Goal: Use online tool/utility: Utilize a website feature to perform a specific function

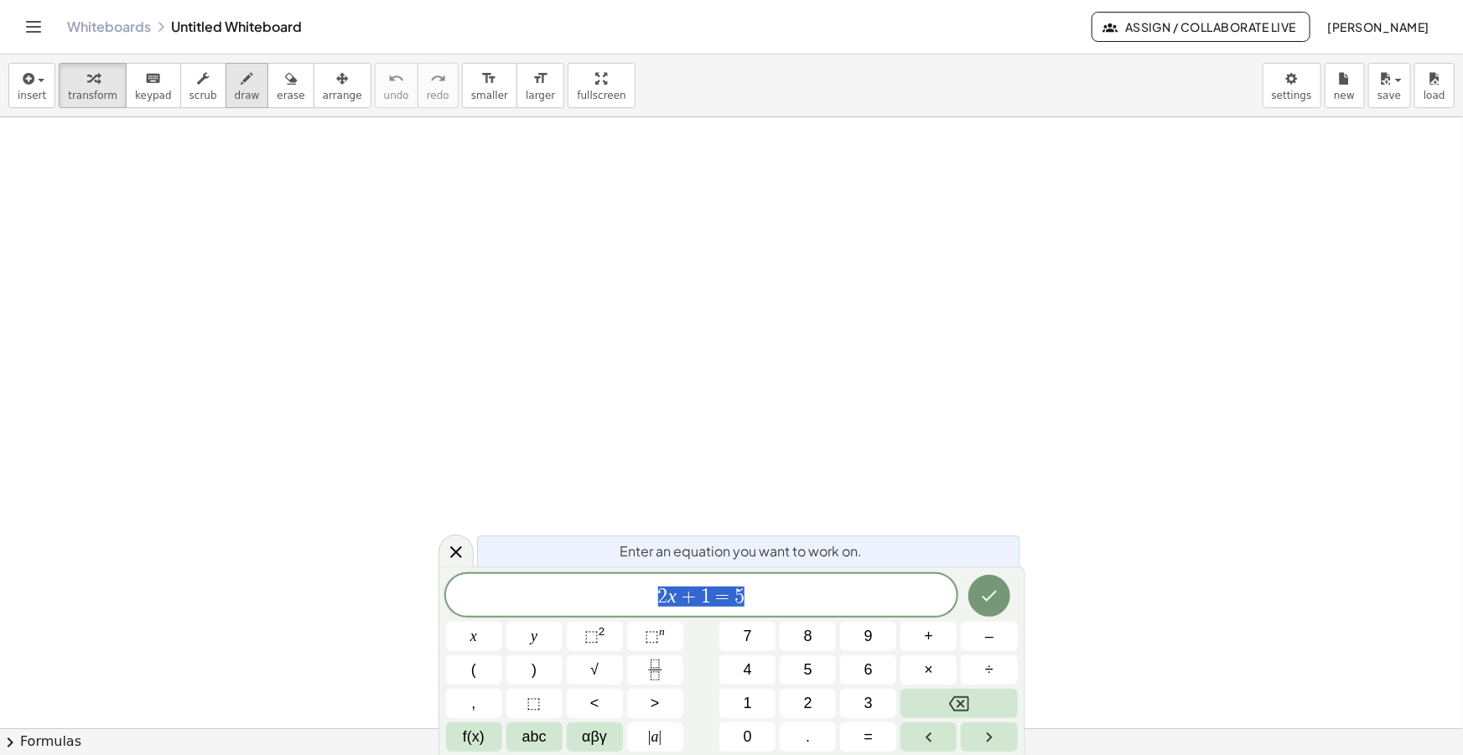
click at [241, 84] on icon "button" at bounding box center [247, 79] width 12 height 20
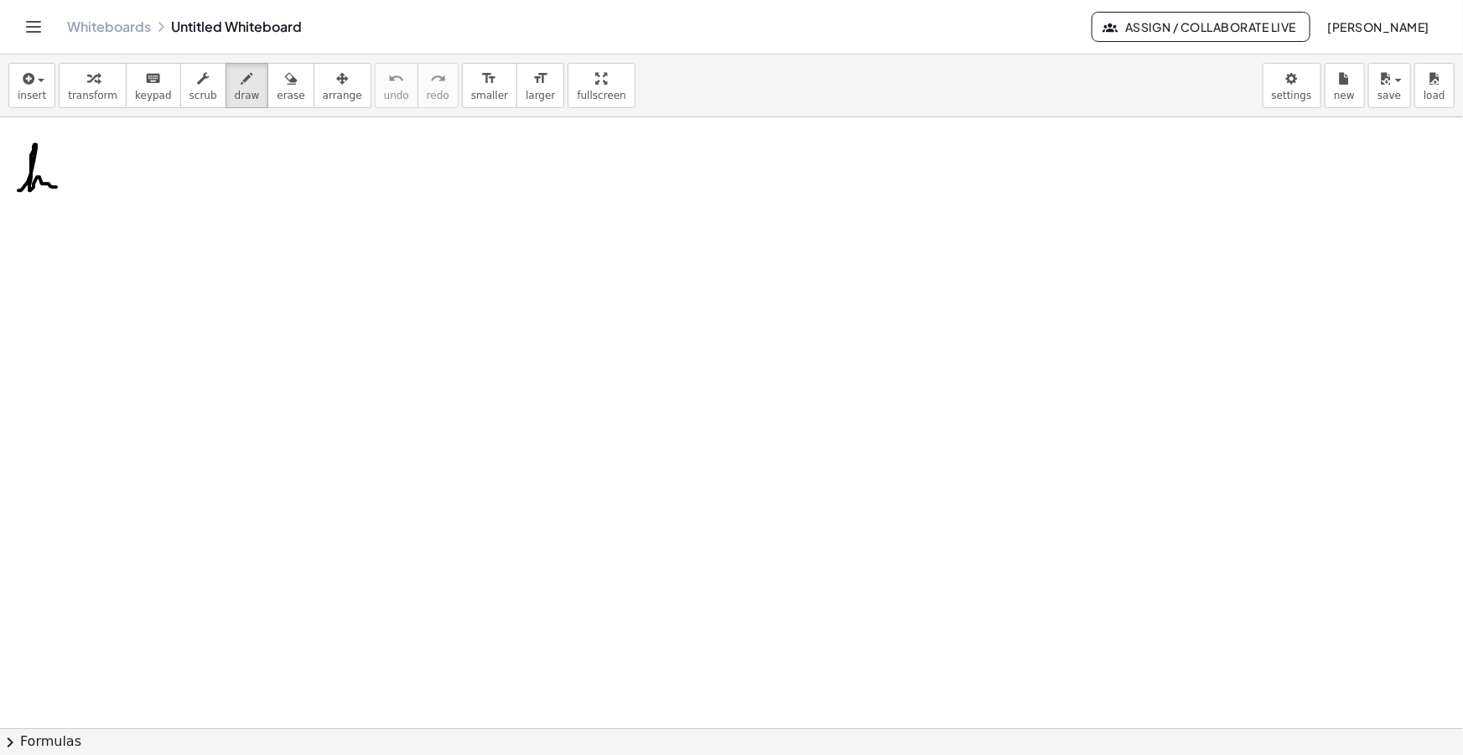
drag, startPoint x: 18, startPoint y: 190, endPoint x: 58, endPoint y: 178, distance: 41.4
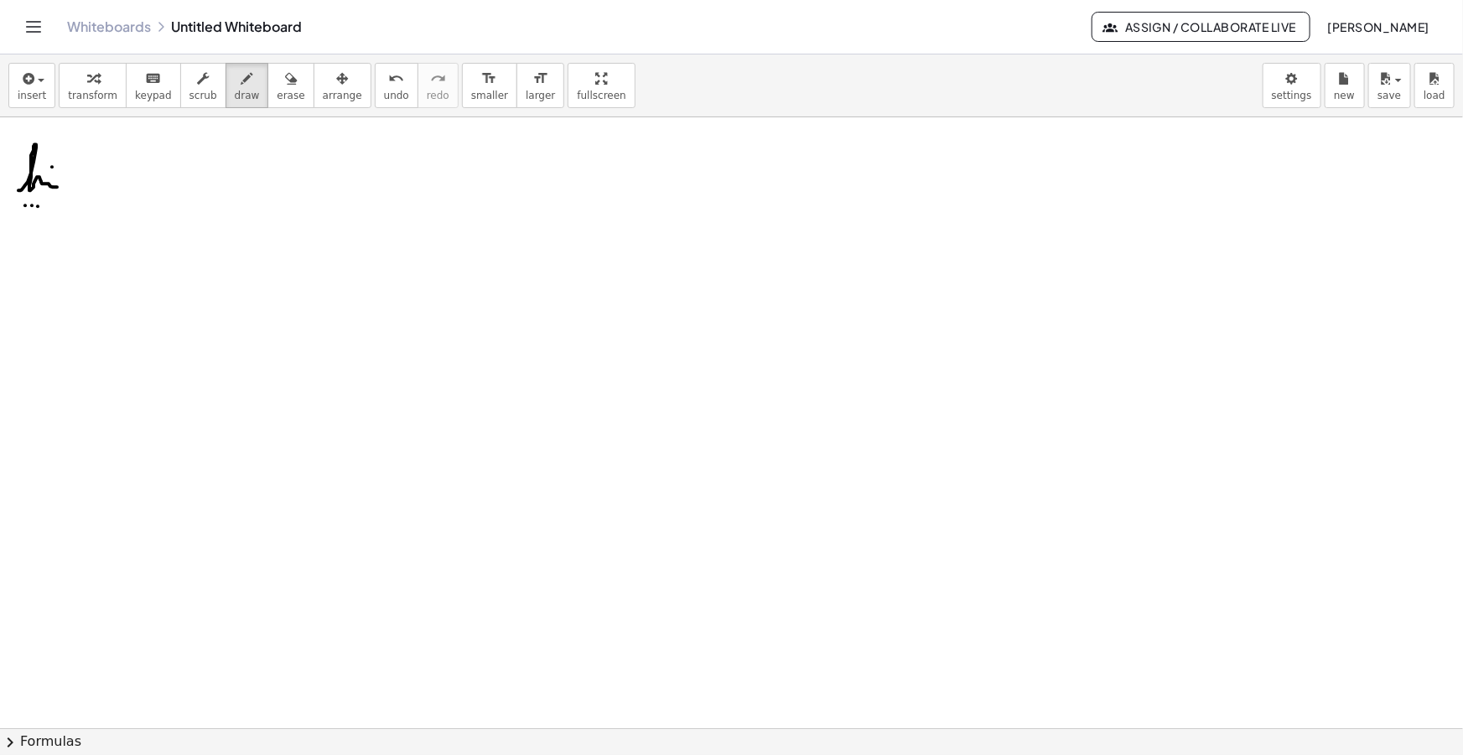
drag, startPoint x: 44, startPoint y: 202, endPoint x: 53, endPoint y: 203, distance: 9.3
click at [23, 74] on icon "button" at bounding box center [26, 79] width 15 height 20
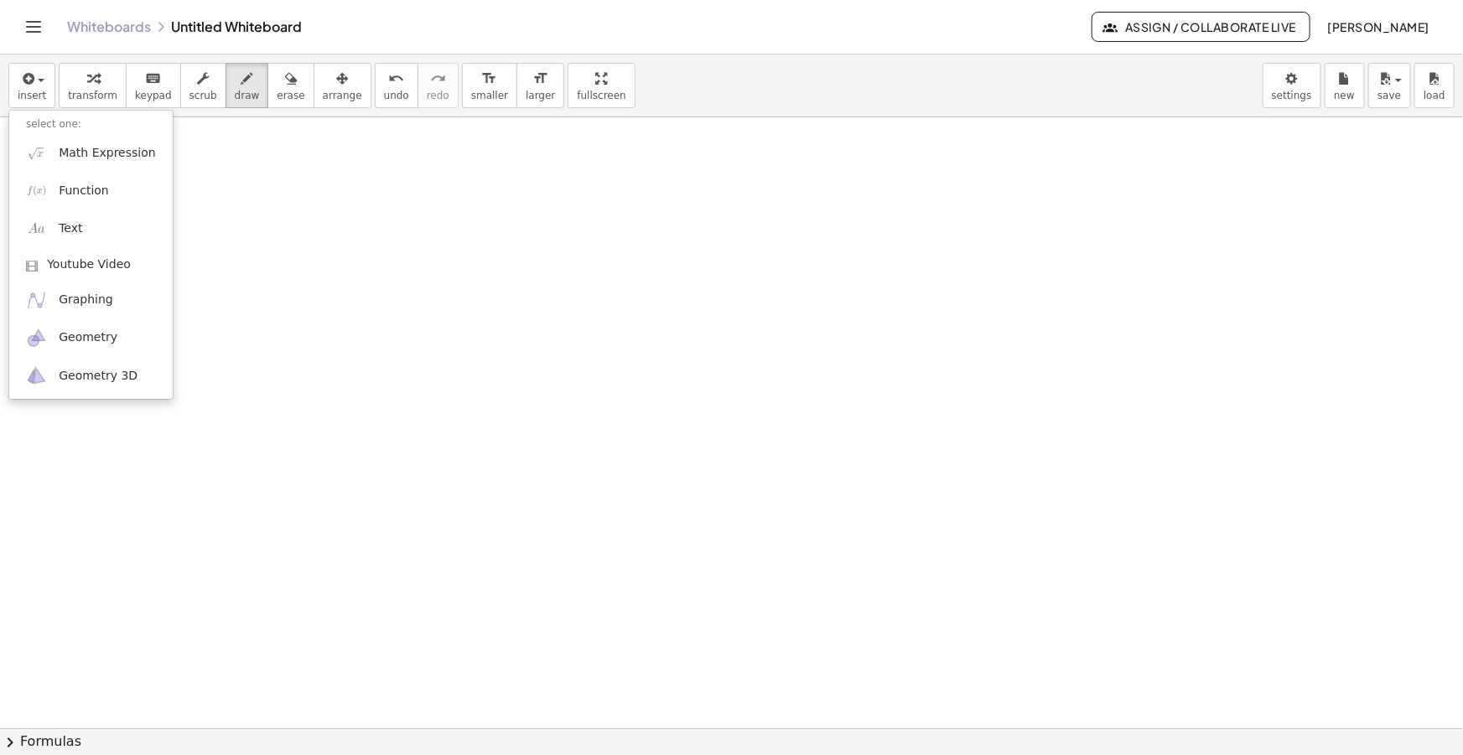
click at [47, 132] on li "select one:" at bounding box center [90, 124] width 163 height 19
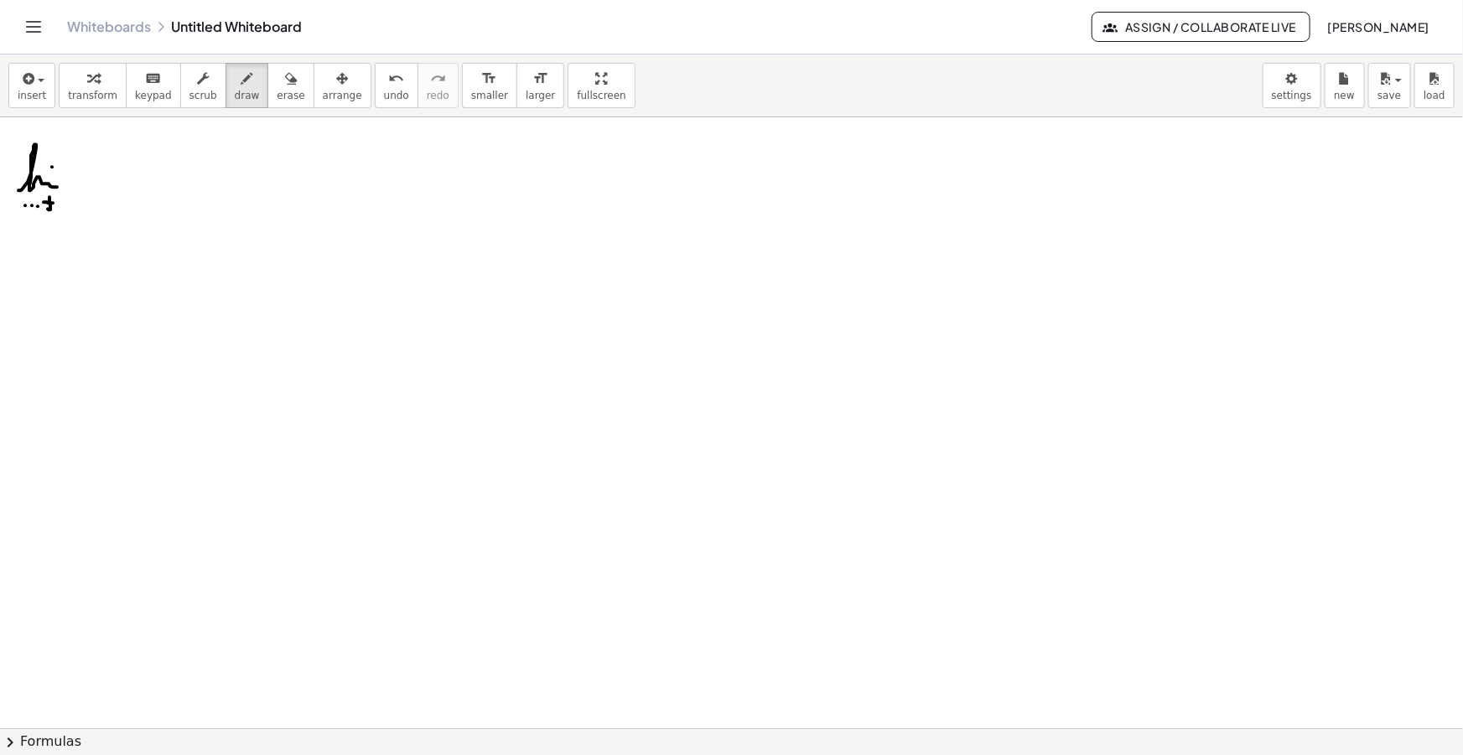
click at [24, 96] on span "insert" at bounding box center [32, 96] width 29 height 12
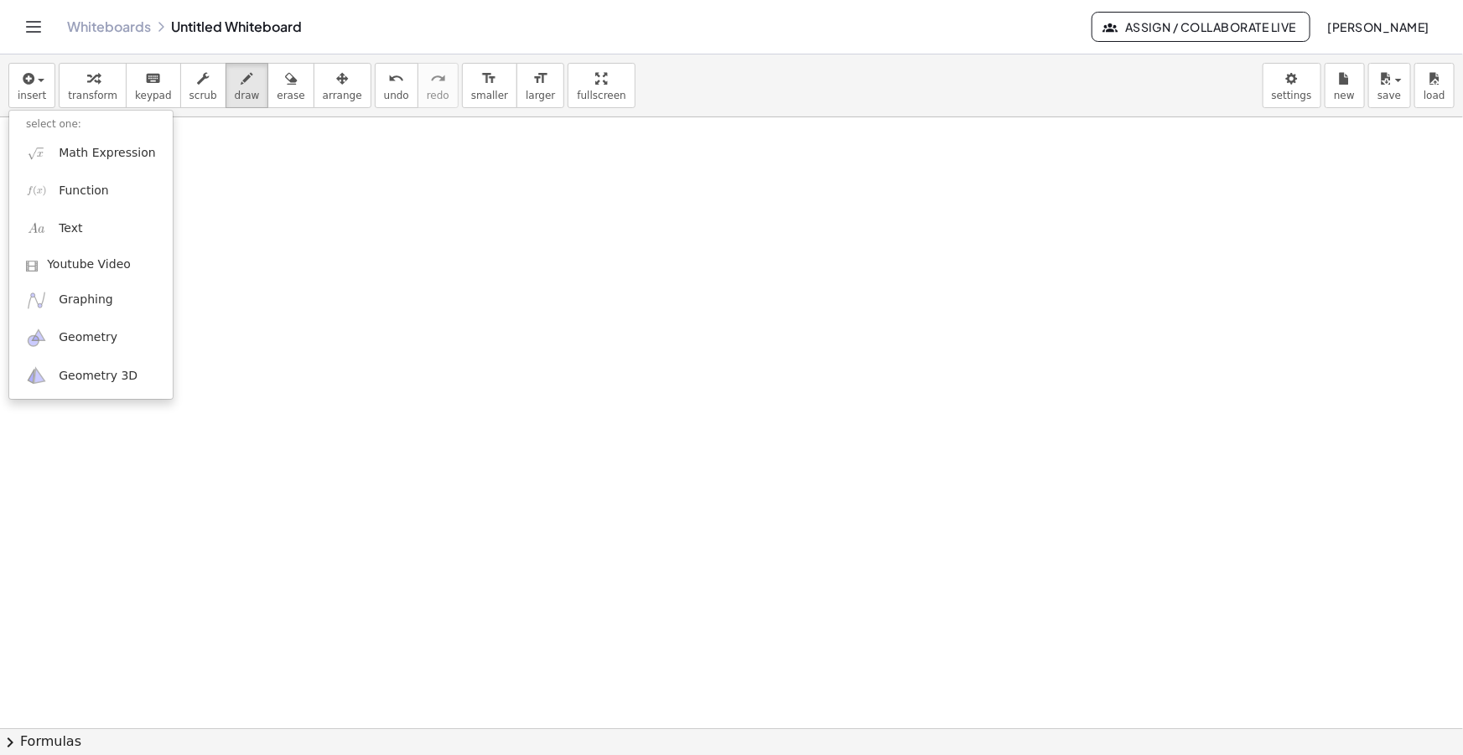
click at [49, 125] on li "select one:" at bounding box center [90, 124] width 163 height 19
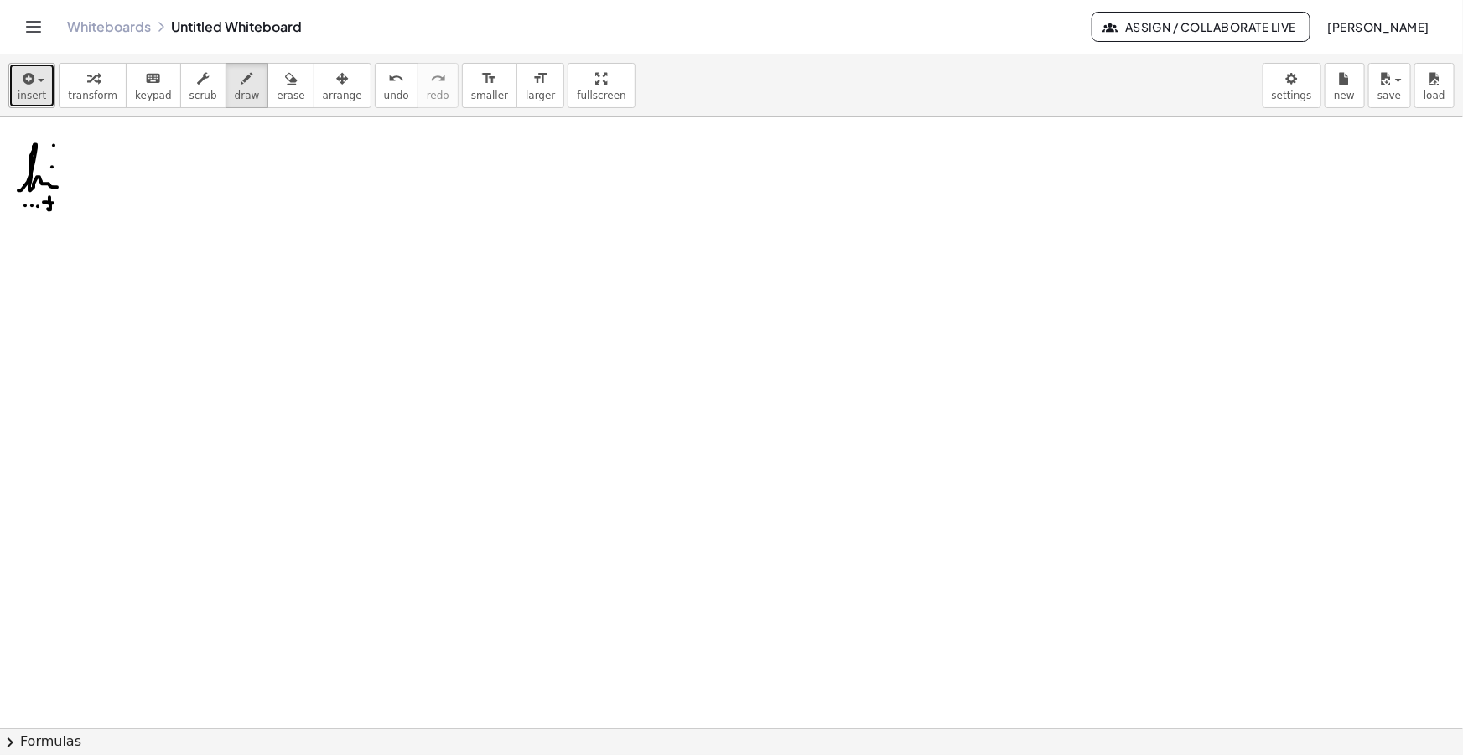
click at [38, 80] on span "button" at bounding box center [41, 80] width 7 height 3
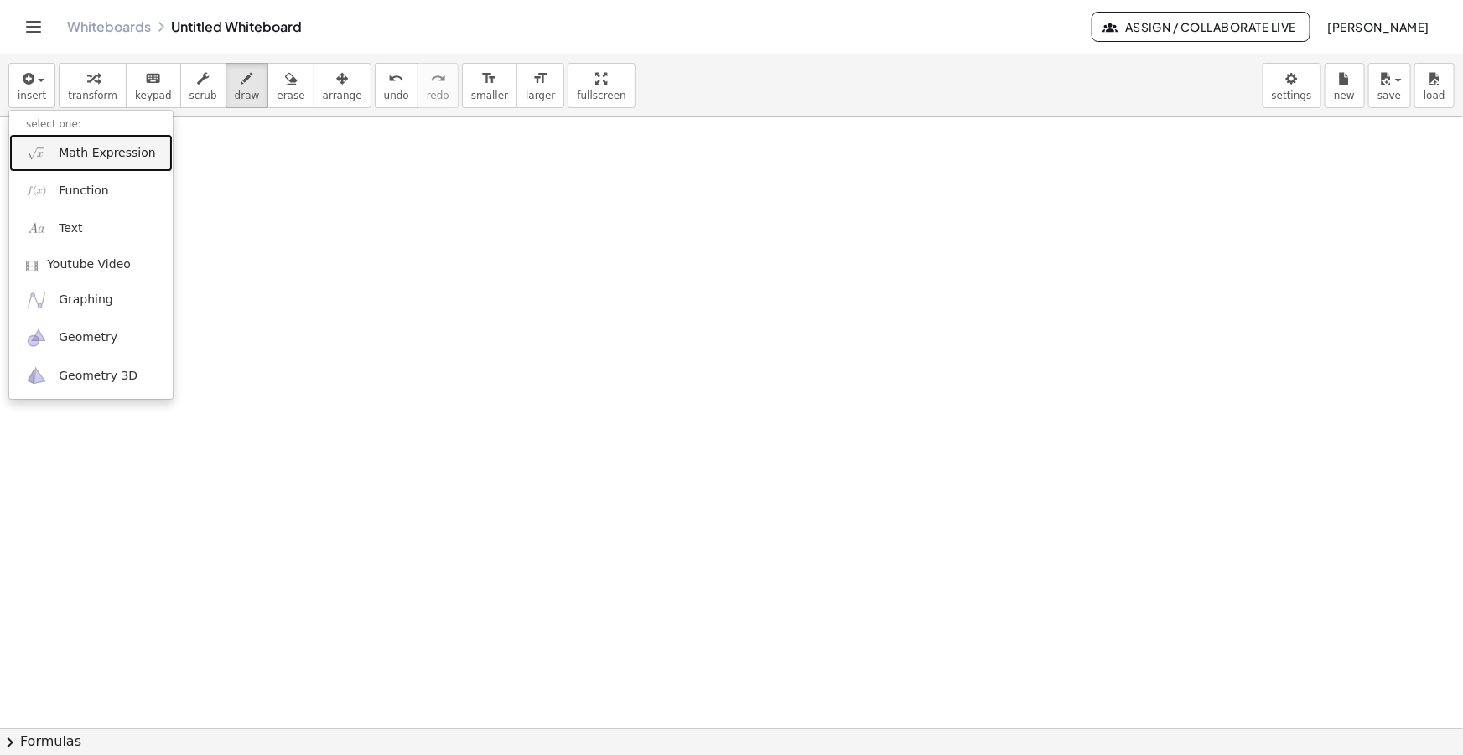
click at [60, 149] on span "Math Expression" at bounding box center [107, 153] width 96 height 17
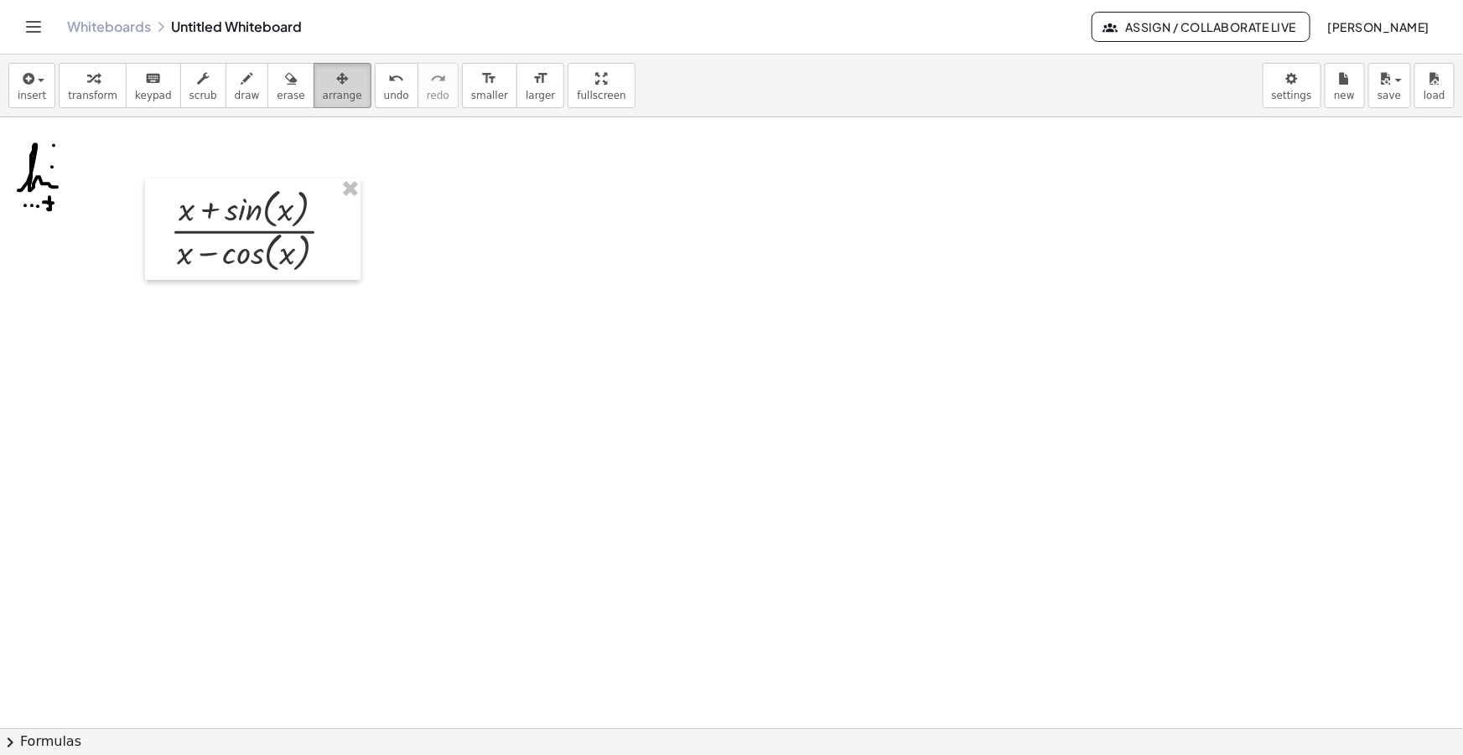
click at [336, 86] on icon "button" at bounding box center [342, 79] width 12 height 20
click at [462, 65] on button "format_size smaller" at bounding box center [489, 85] width 55 height 45
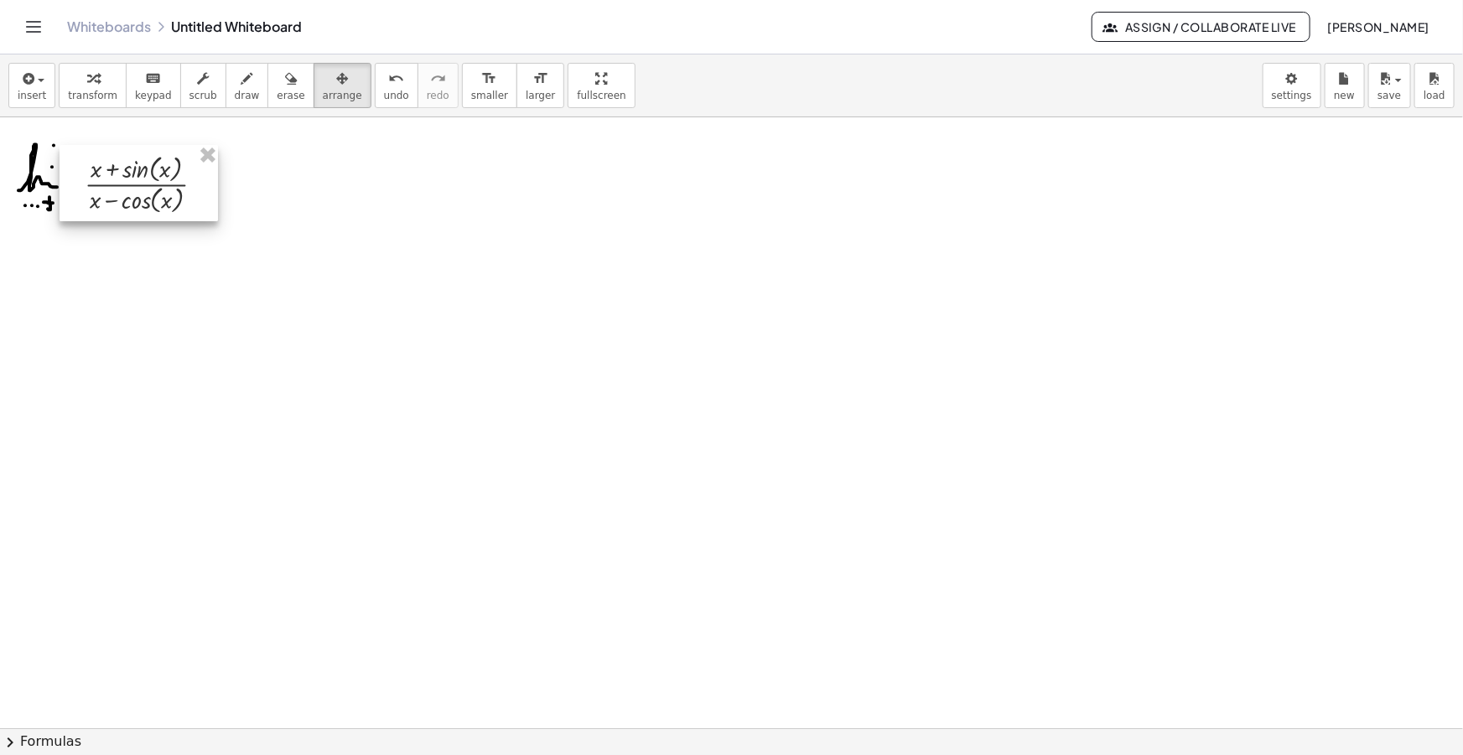
drag, startPoint x: 246, startPoint y: 226, endPoint x: 137, endPoint y: 179, distance: 118.3
click at [137, 179] on div at bounding box center [139, 183] width 158 height 76
click at [235, 75] on div "button" at bounding box center [247, 78] width 25 height 20
drag, startPoint x: 211, startPoint y: 179, endPoint x: 226, endPoint y: 180, distance: 14.3
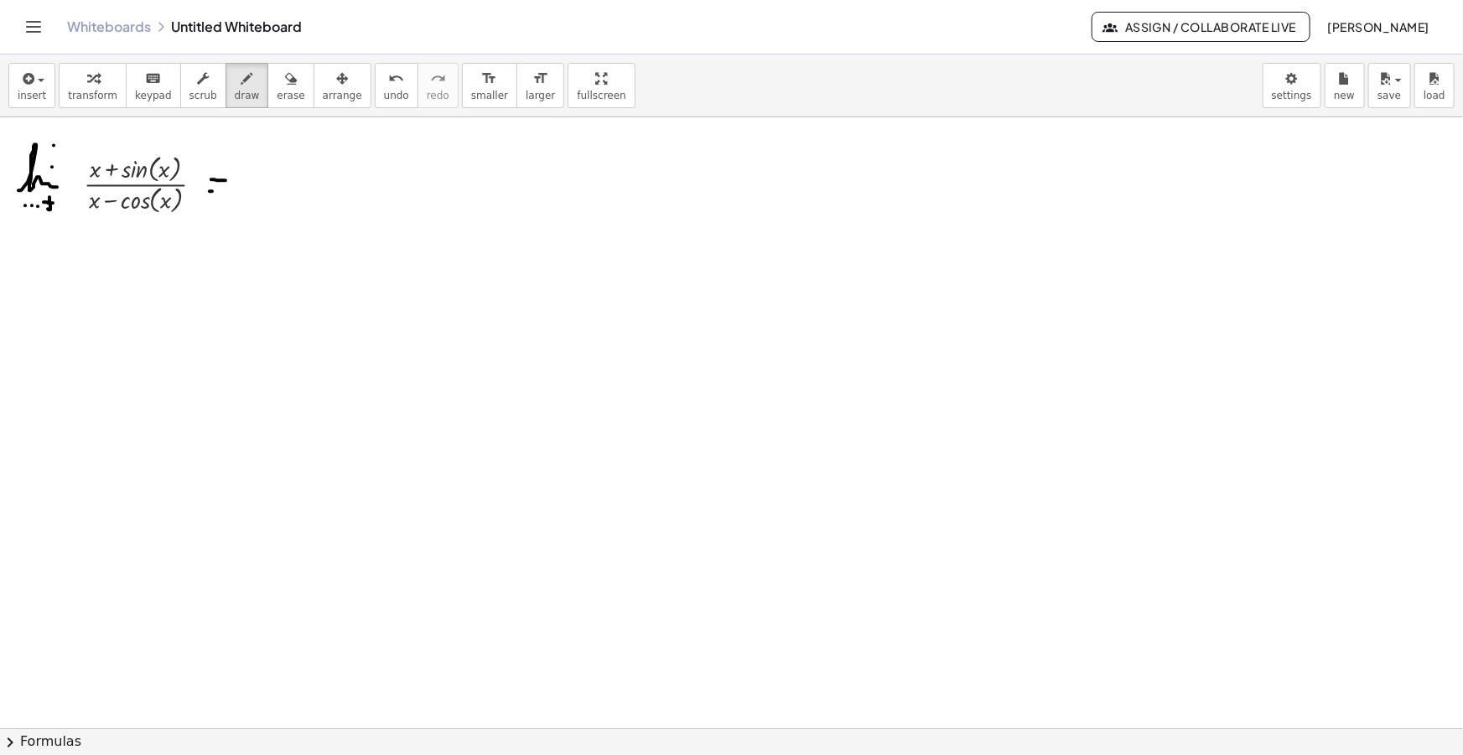
drag, startPoint x: 210, startPoint y: 191, endPoint x: 223, endPoint y: 191, distance: 13.4
click at [239, 86] on button "draw" at bounding box center [248, 85] width 44 height 45
drag, startPoint x: 246, startPoint y: 190, endPoint x: 293, endPoint y: 194, distance: 47.9
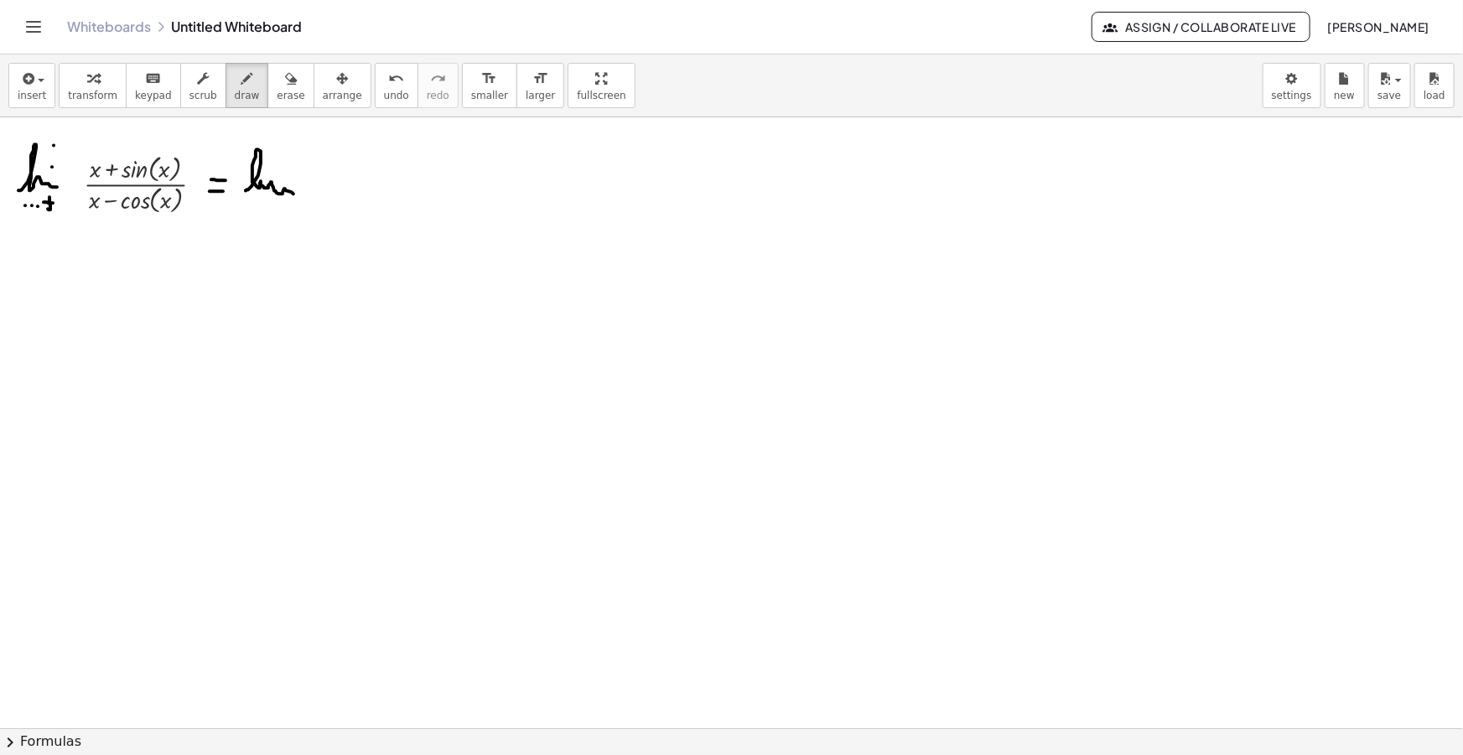
drag, startPoint x: 276, startPoint y: 203, endPoint x: 278, endPoint y: 216, distance: 13.6
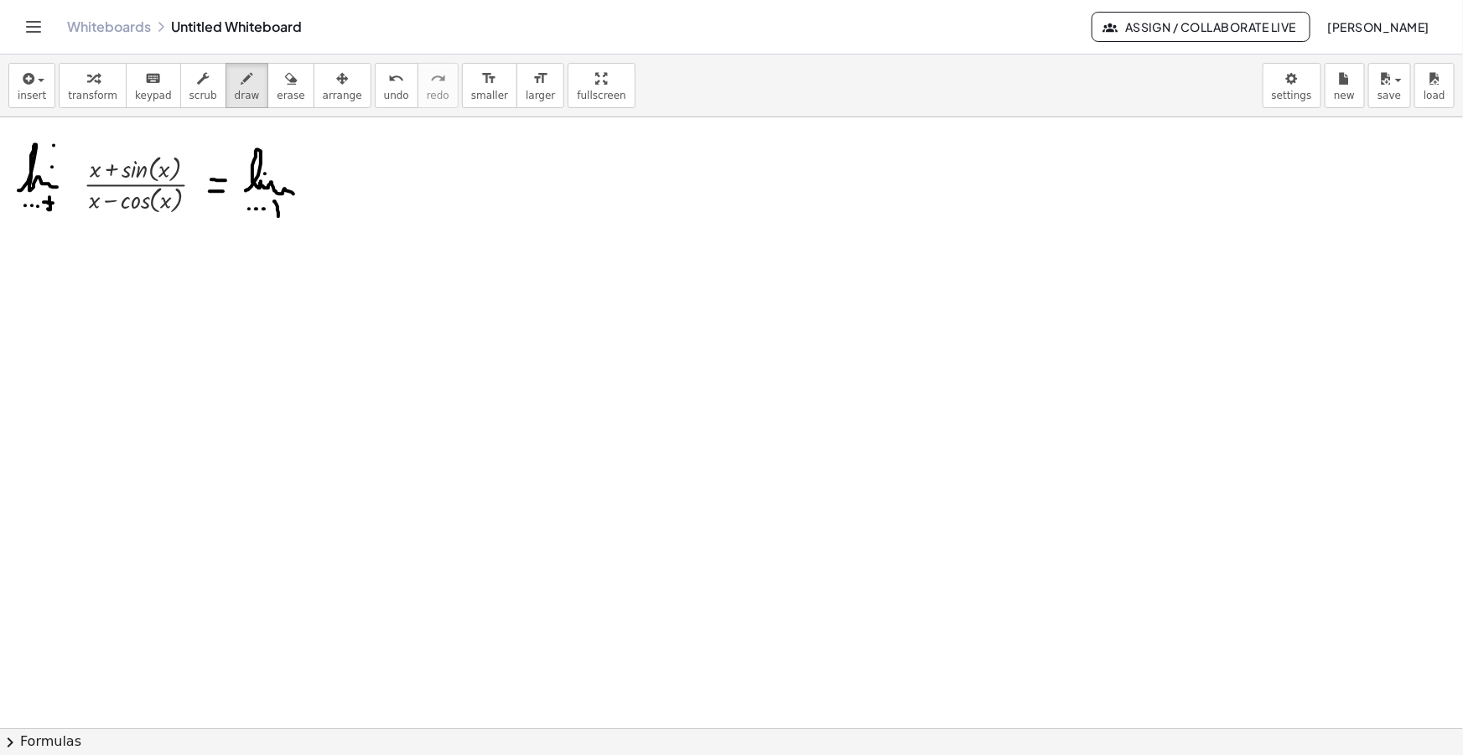
drag, startPoint x: 273, startPoint y: 209, endPoint x: 283, endPoint y: 209, distance: 9.2
click at [46, 84] on button "insert" at bounding box center [31, 85] width 47 height 45
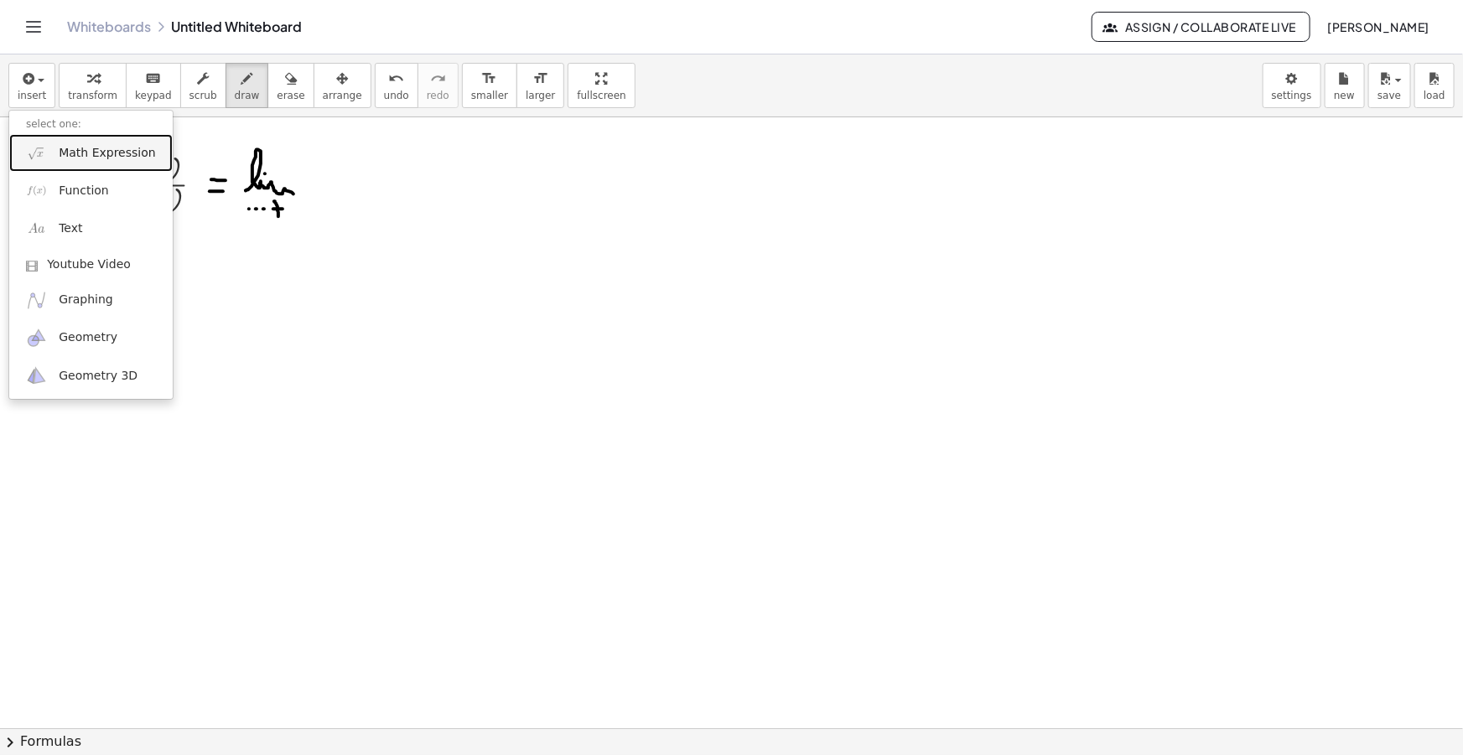
click at [84, 151] on span "Math Expression" at bounding box center [107, 153] width 96 height 17
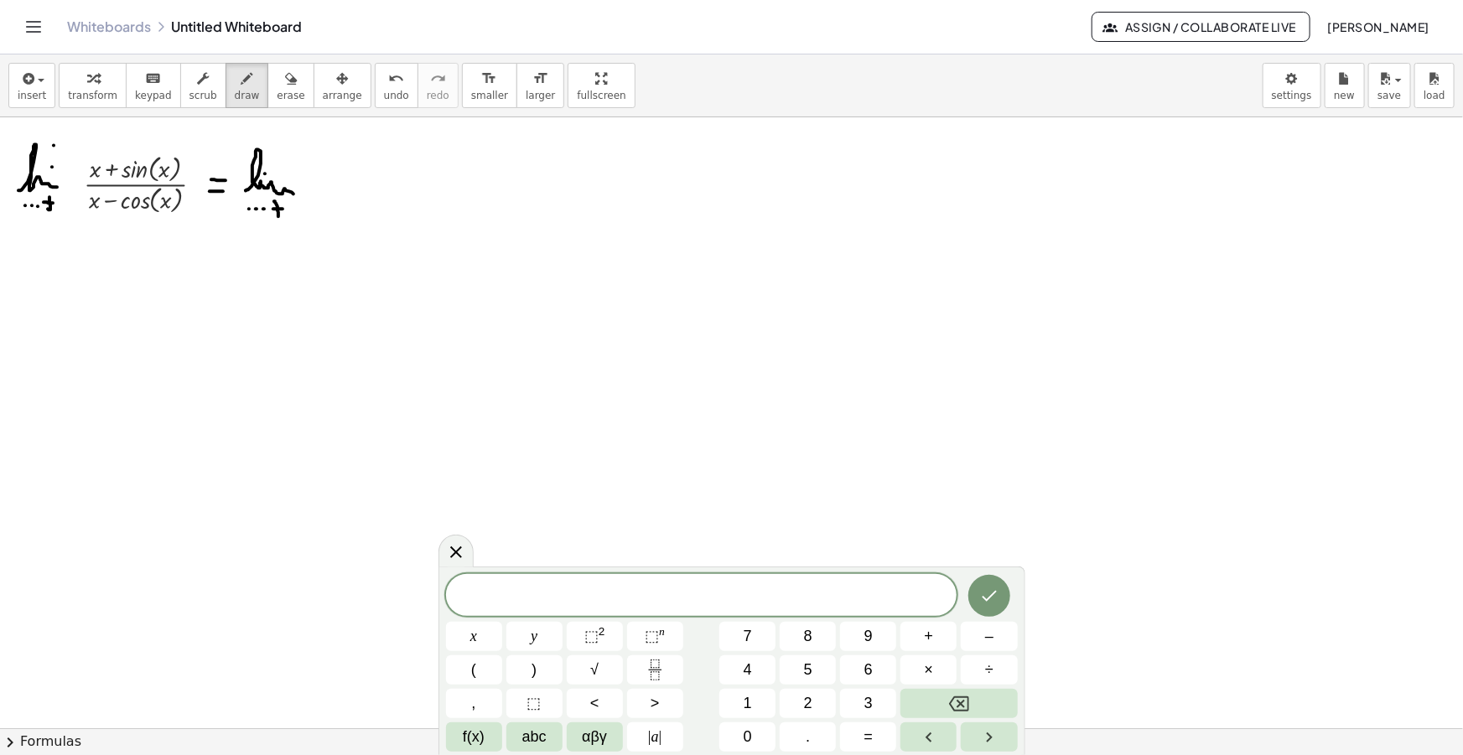
click at [748, 609] on div "​" at bounding box center [701, 595] width 511 height 42
click at [747, 608] on div "​" at bounding box center [701, 595] width 511 height 42
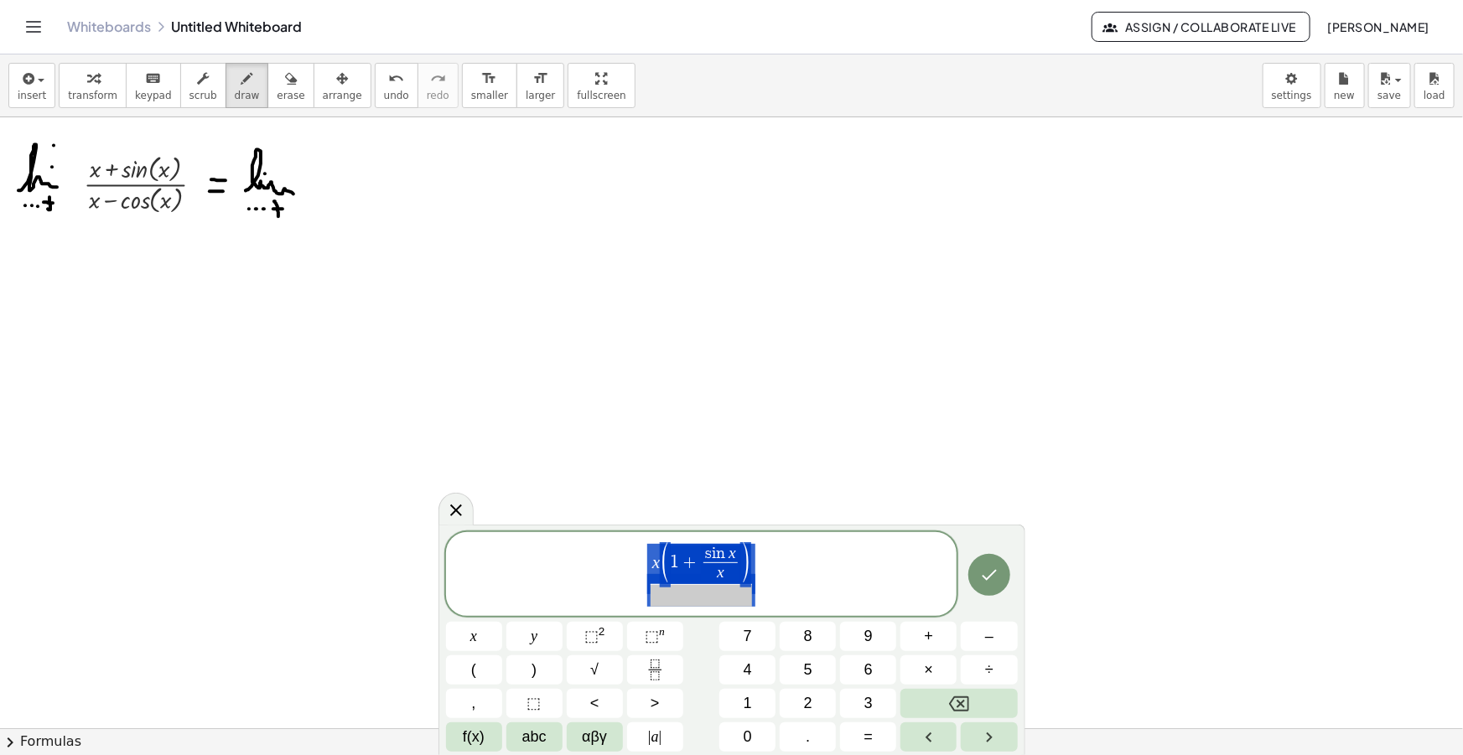
drag, startPoint x: 749, startPoint y: 560, endPoint x: 646, endPoint y: 548, distance: 103.8
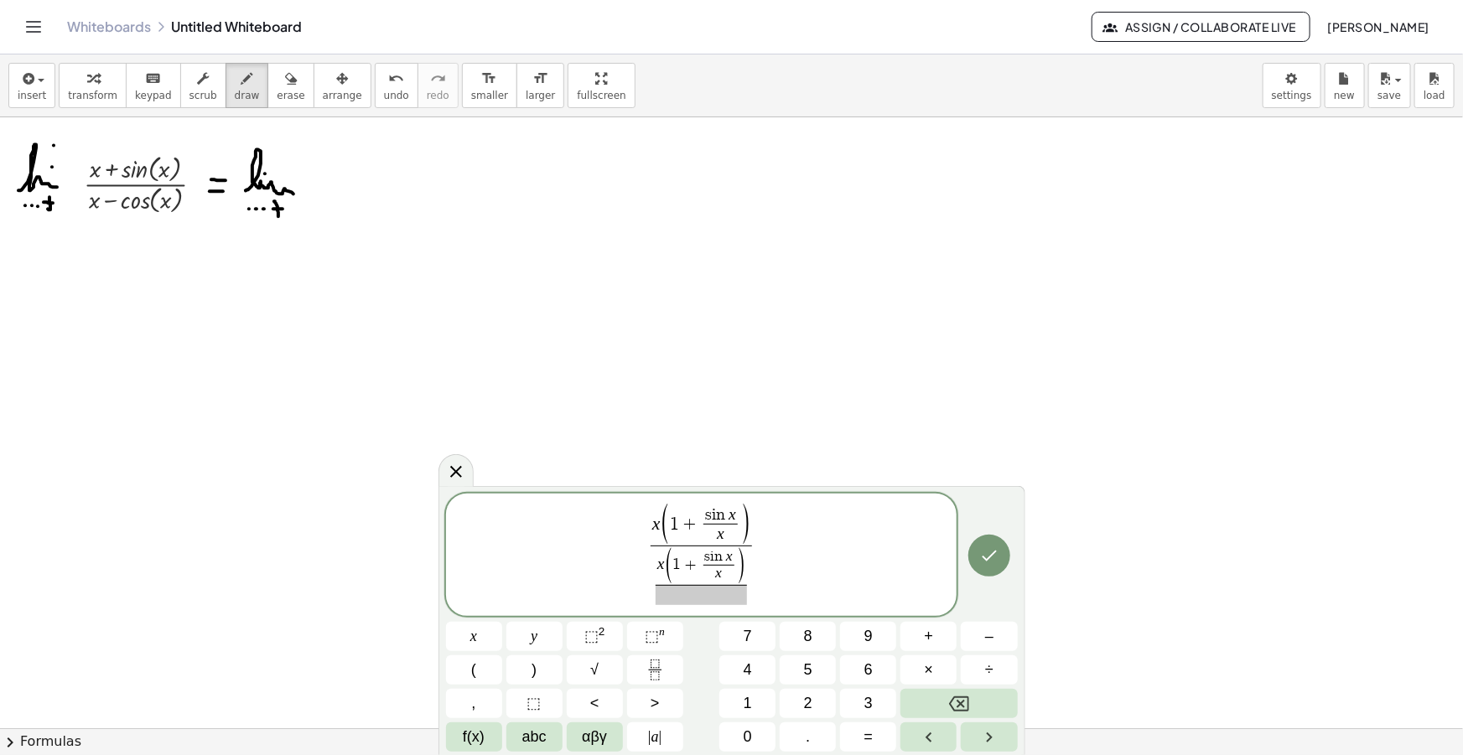
click at [737, 596] on span at bounding box center [701, 595] width 91 height 20
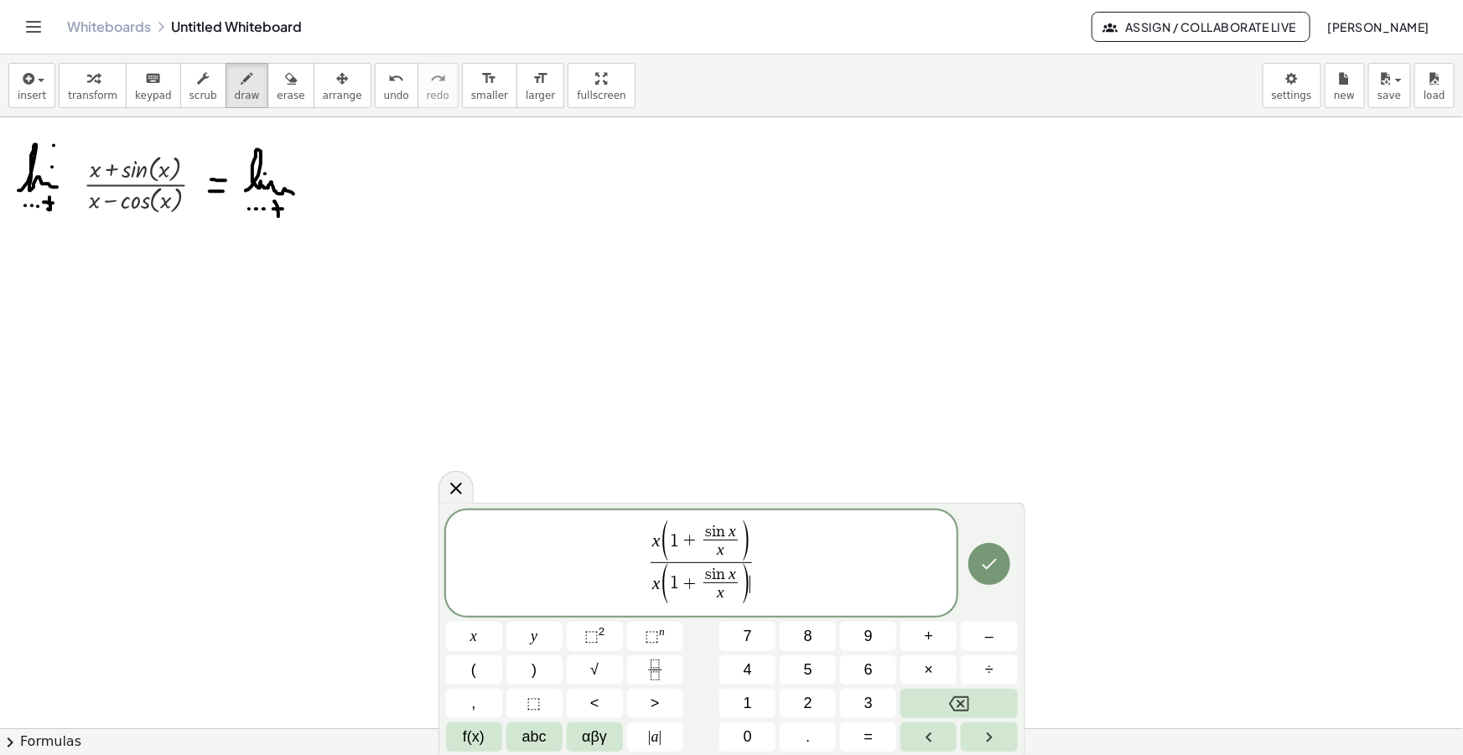
click at [726, 568] on var "n" at bounding box center [722, 575] width 13 height 16
drag, startPoint x: 775, startPoint y: 592, endPoint x: 553, endPoint y: 511, distance: 236.3
click at [553, 511] on div "**********" at bounding box center [701, 564] width 511 height 106
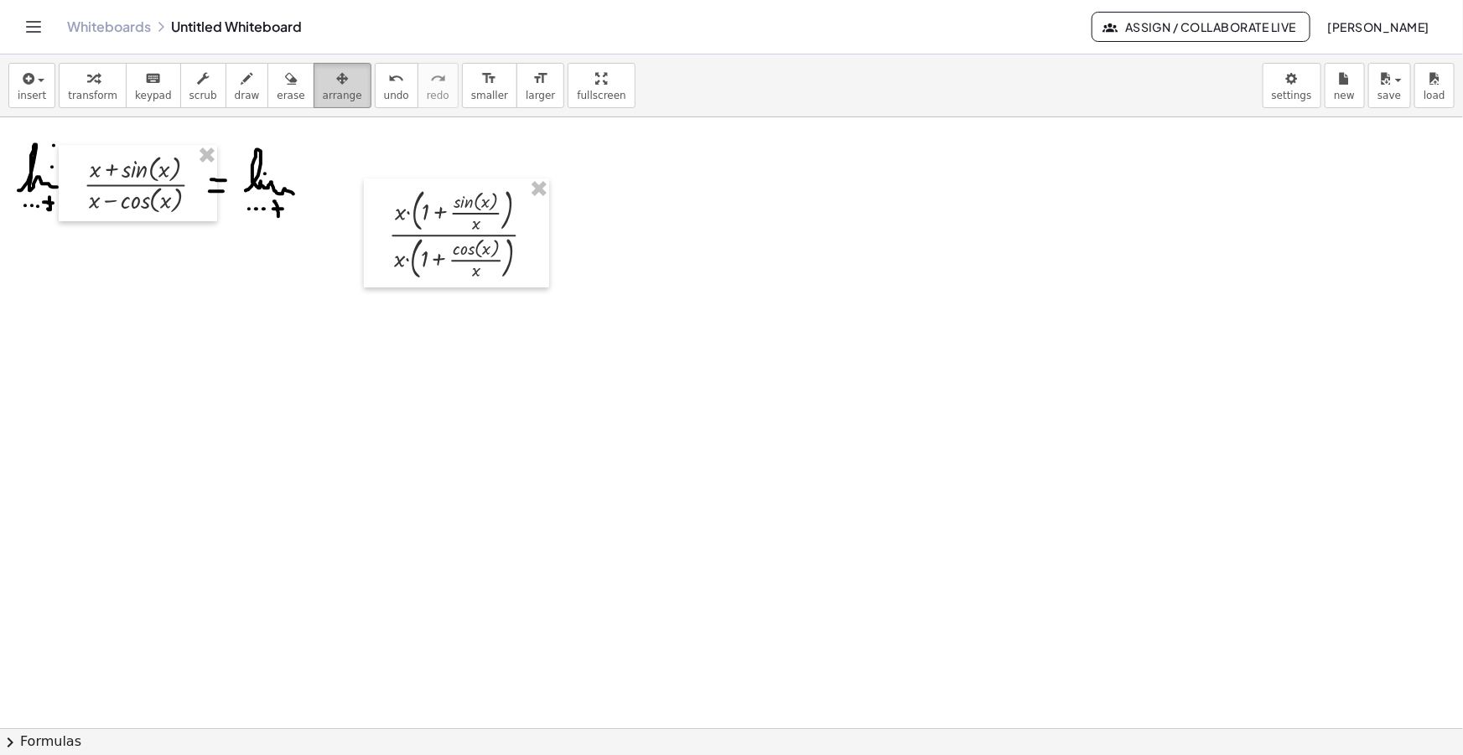
click at [328, 74] on div "button" at bounding box center [342, 78] width 39 height 20
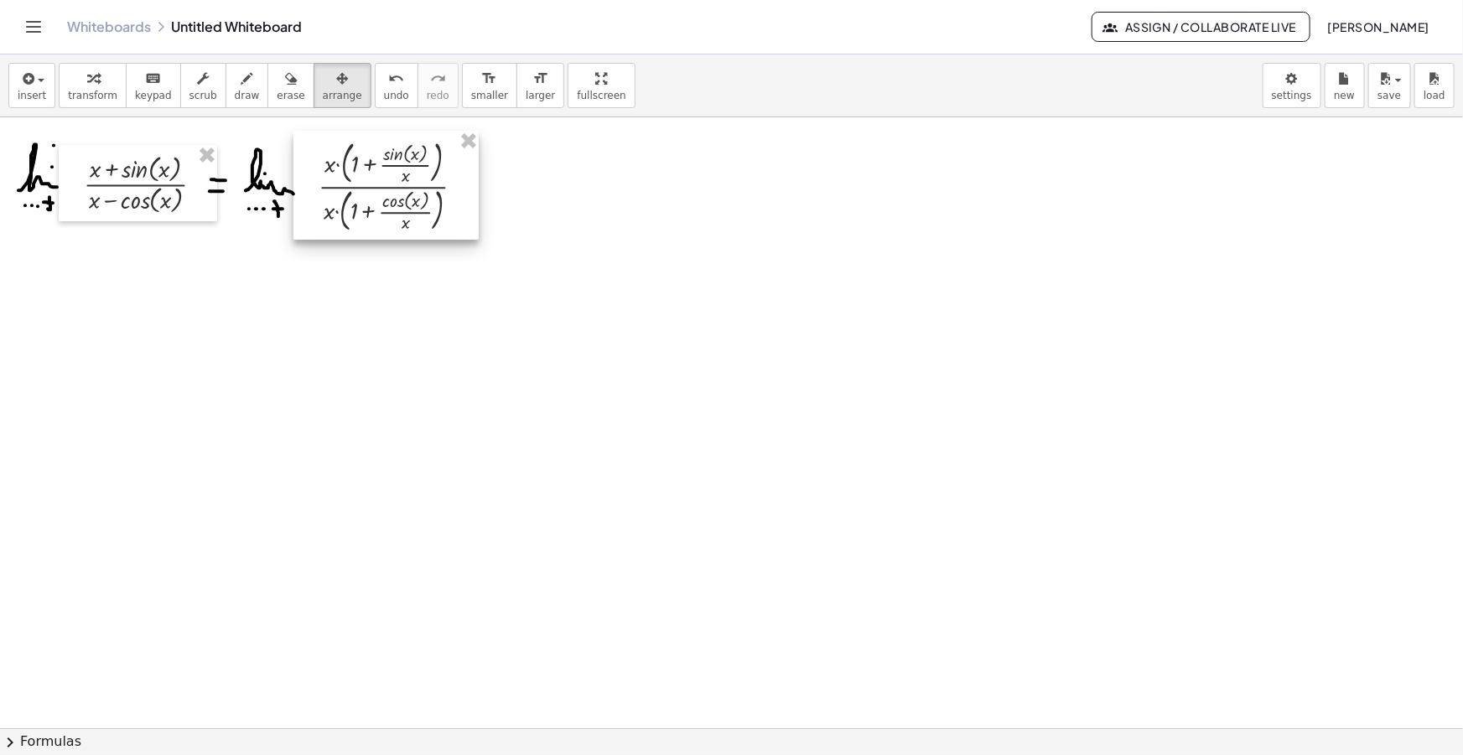
drag, startPoint x: 454, startPoint y: 234, endPoint x: 384, endPoint y: 186, distance: 85.1
click at [384, 186] on div at bounding box center [385, 186] width 185 height 110
click at [241, 88] on icon "button" at bounding box center [247, 79] width 12 height 20
drag, startPoint x: 461, startPoint y: 184, endPoint x: 472, endPoint y: 184, distance: 10.9
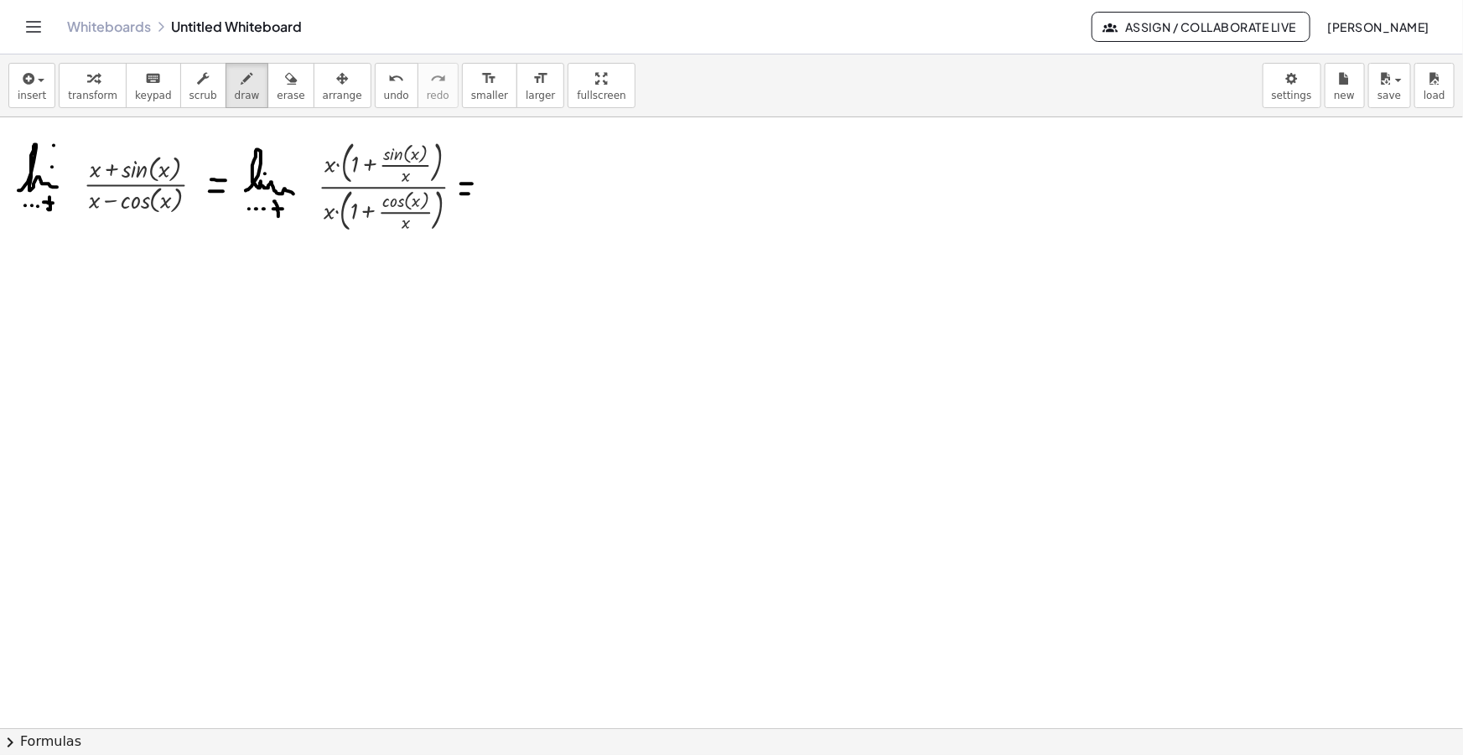
drag, startPoint x: 493, startPoint y: 186, endPoint x: 532, endPoint y: 184, distance: 39.4
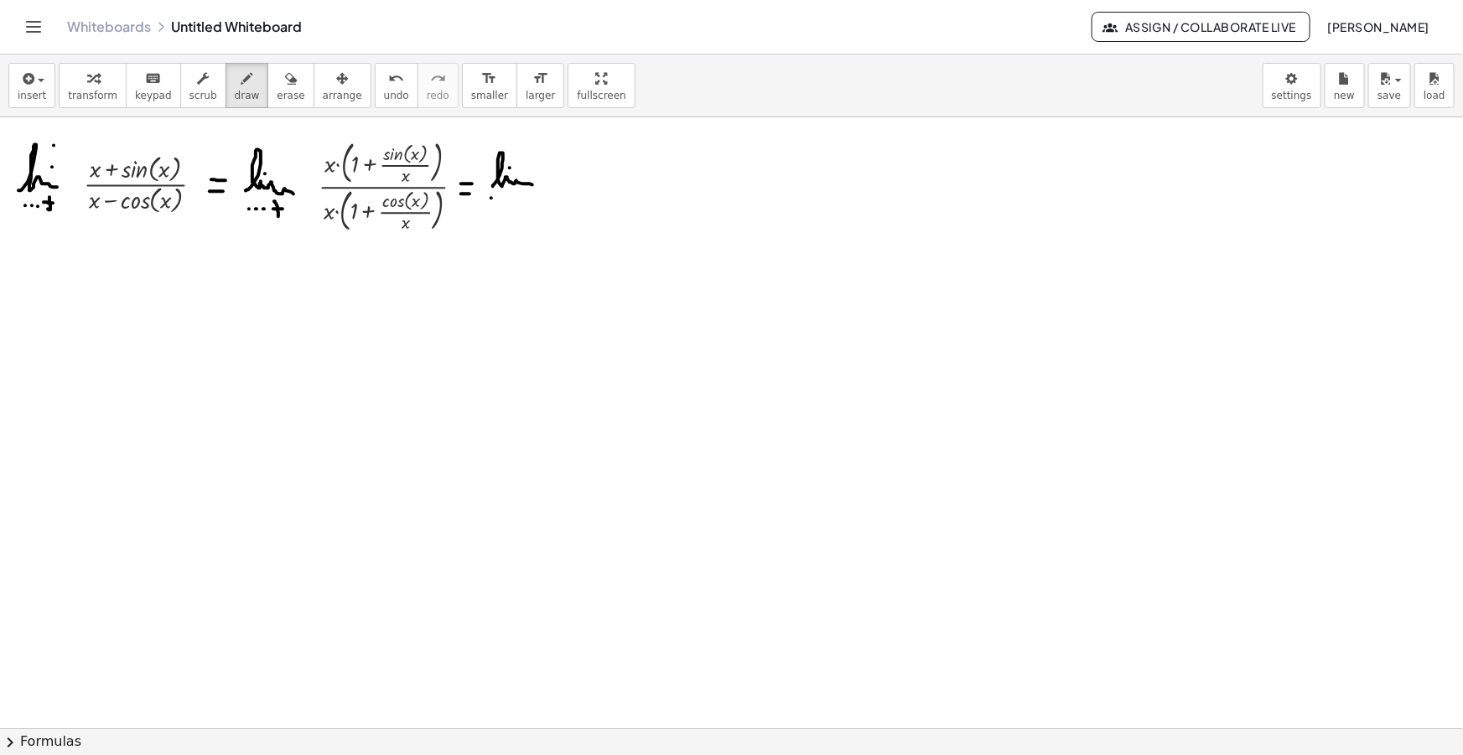
drag, startPoint x: 511, startPoint y: 199, endPoint x: 523, endPoint y: 199, distance: 12.6
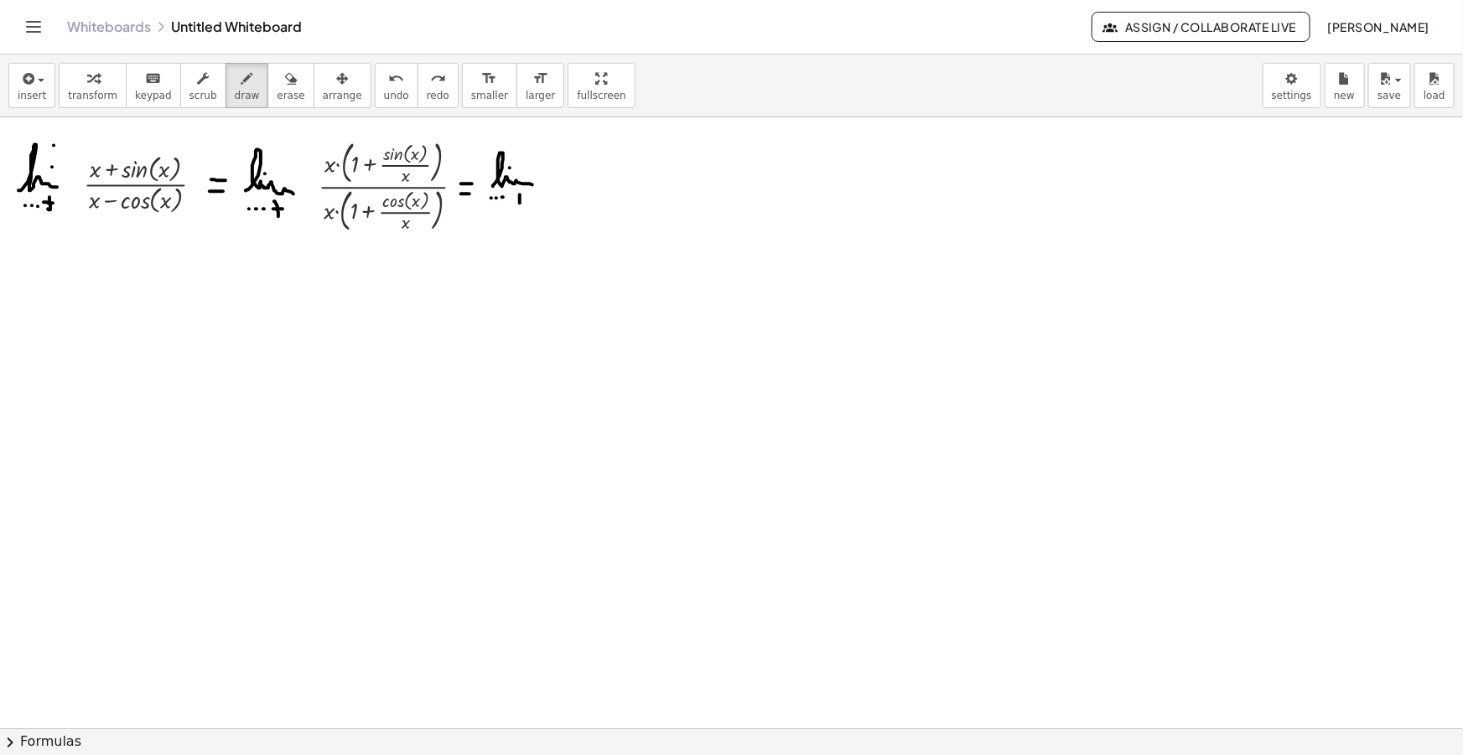
drag, startPoint x: 317, startPoint y: 150, endPoint x: 334, endPoint y: 174, distance: 29.3
drag, startPoint x: 315, startPoint y: 194, endPoint x: 334, endPoint y: 217, distance: 30.4
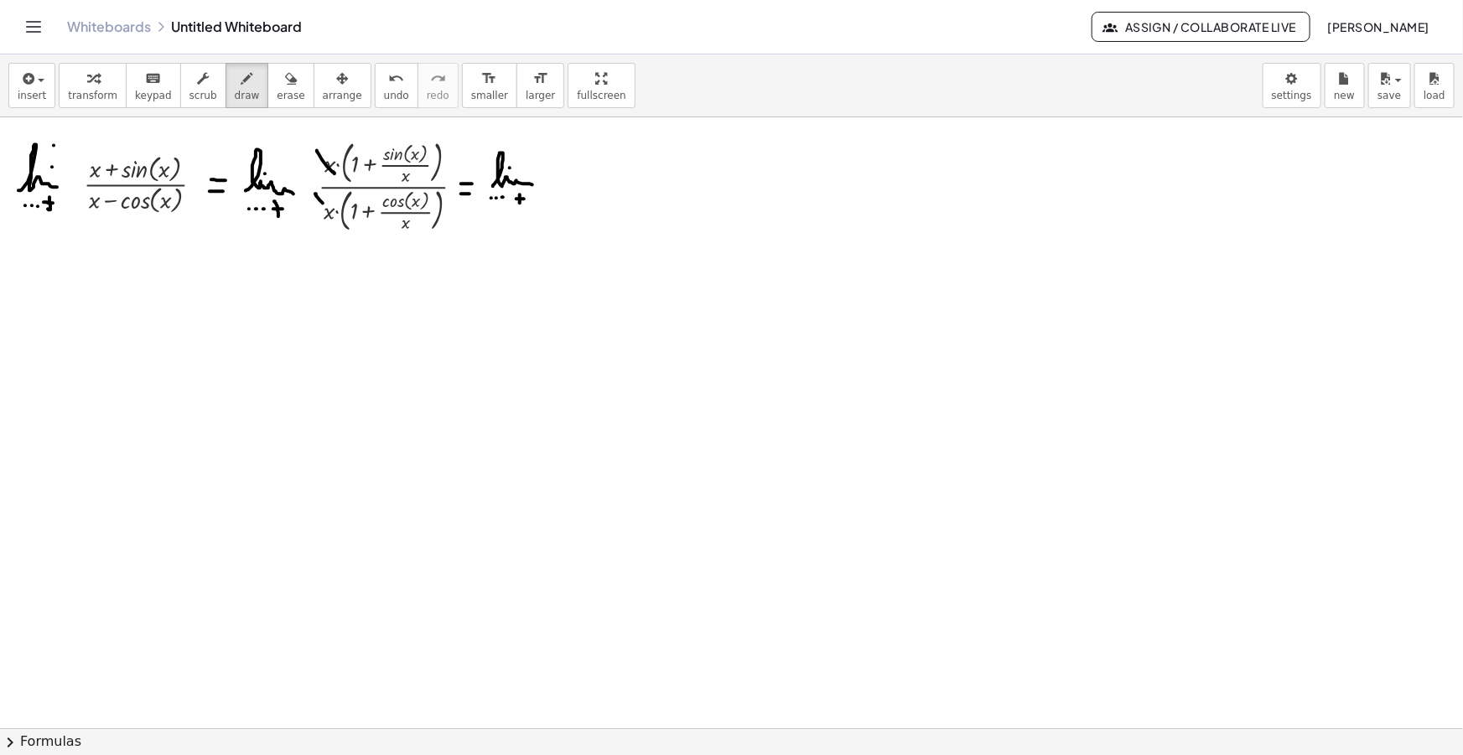
drag, startPoint x: 394, startPoint y: 136, endPoint x: 405, endPoint y: 141, distance: 12.0
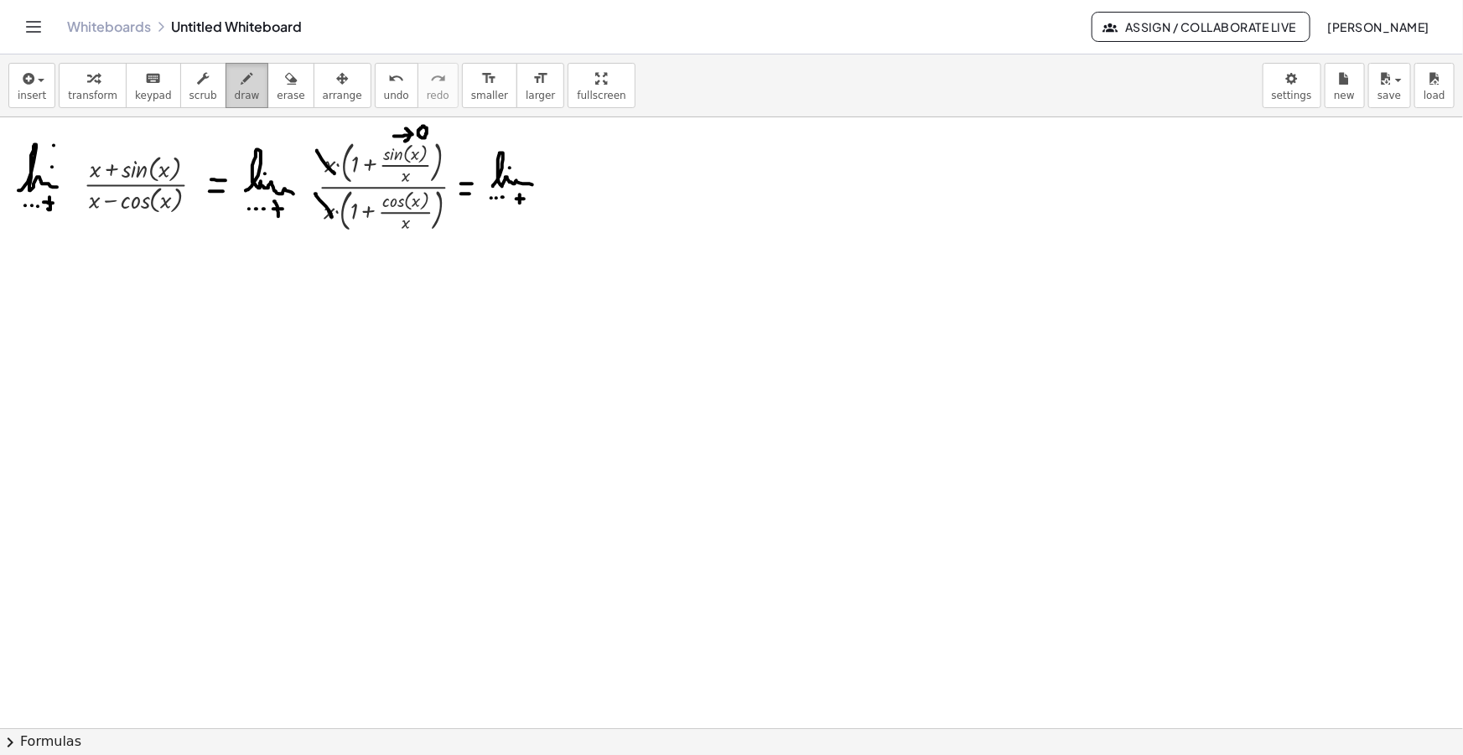
click at [236, 85] on div "button" at bounding box center [247, 78] width 25 height 20
click at [23, 85] on icon "button" at bounding box center [26, 79] width 15 height 20
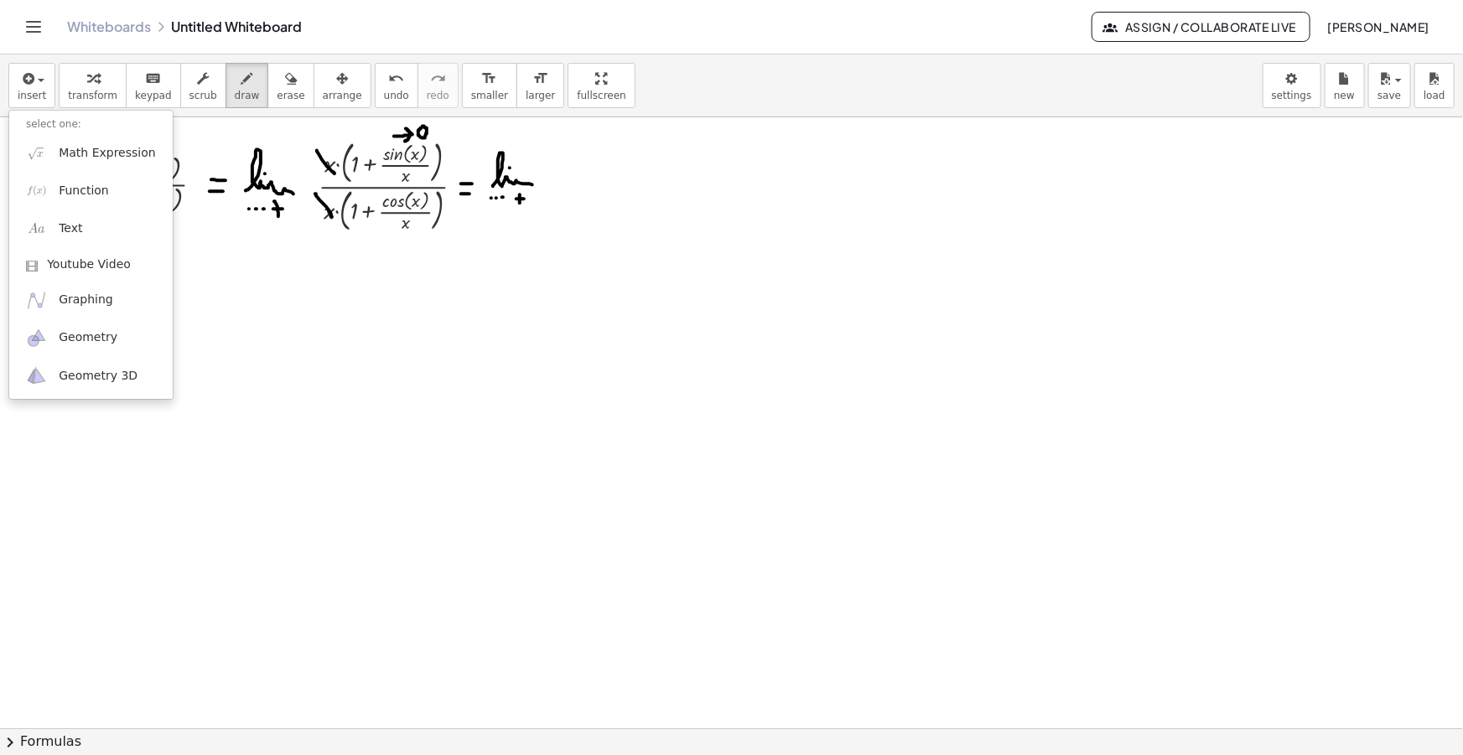
click at [651, 51] on div "Whiteboards Untitled Whiteboard Assign / Collaborate Live [PERSON_NAME]" at bounding box center [731, 27] width 1423 height 54
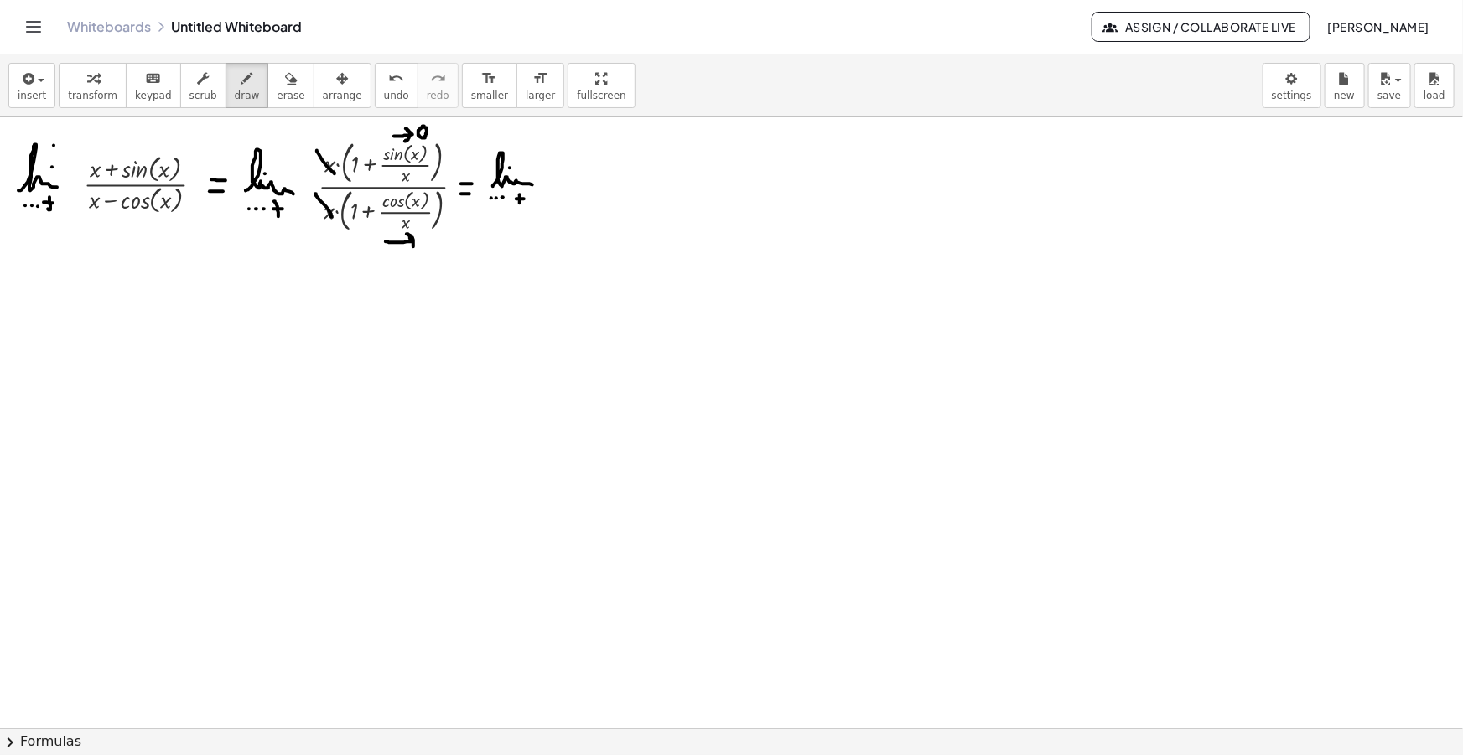
drag, startPoint x: 386, startPoint y: 241, endPoint x: 404, endPoint y: 251, distance: 21.0
click at [314, 86] on button "arrange" at bounding box center [343, 85] width 58 height 45
drag, startPoint x: 531, startPoint y: 171, endPoint x: 505, endPoint y: 152, distance: 33.0
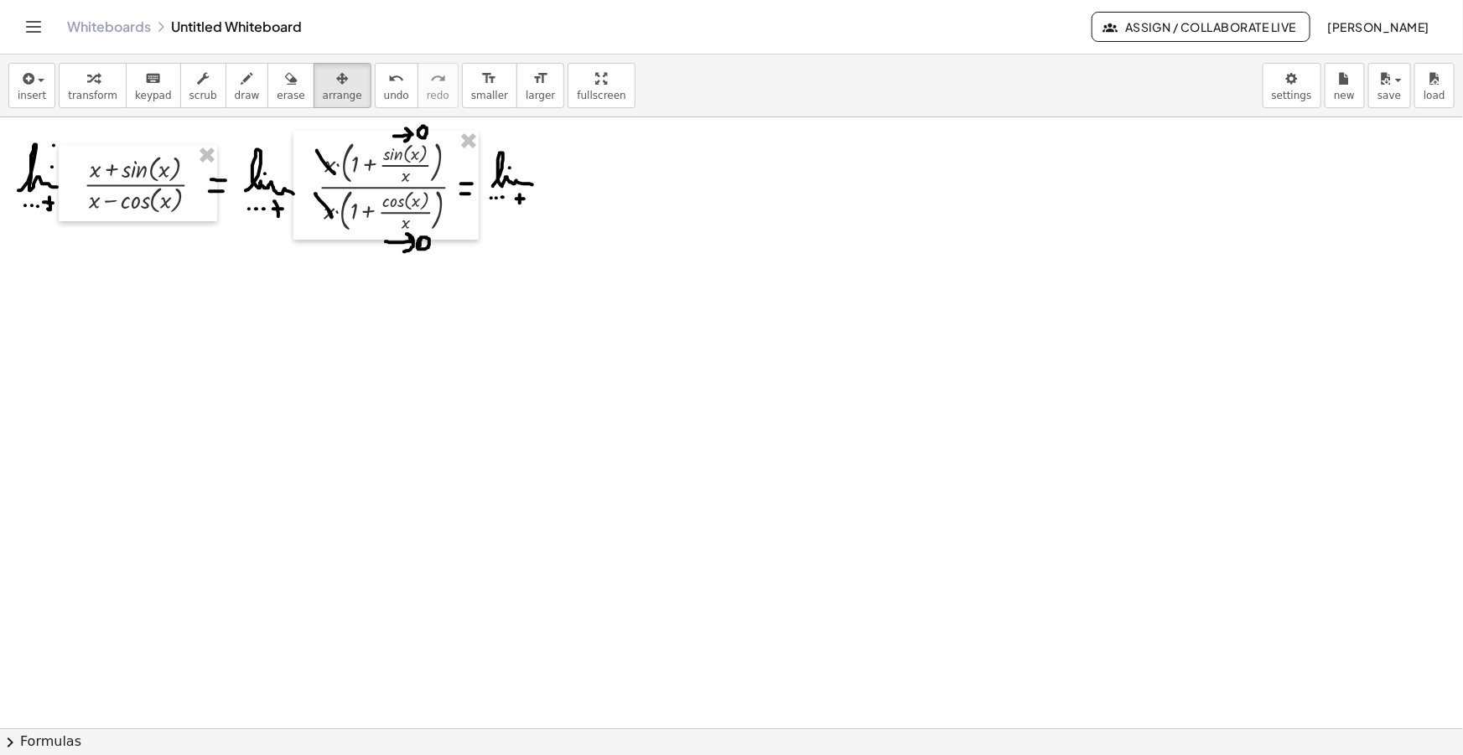
click at [277, 94] on span "erase" at bounding box center [291, 96] width 28 height 12
drag, startPoint x: 532, startPoint y: 191, endPoint x: 535, endPoint y: 257, distance: 65.4
click at [27, 95] on span "insert" at bounding box center [32, 96] width 29 height 12
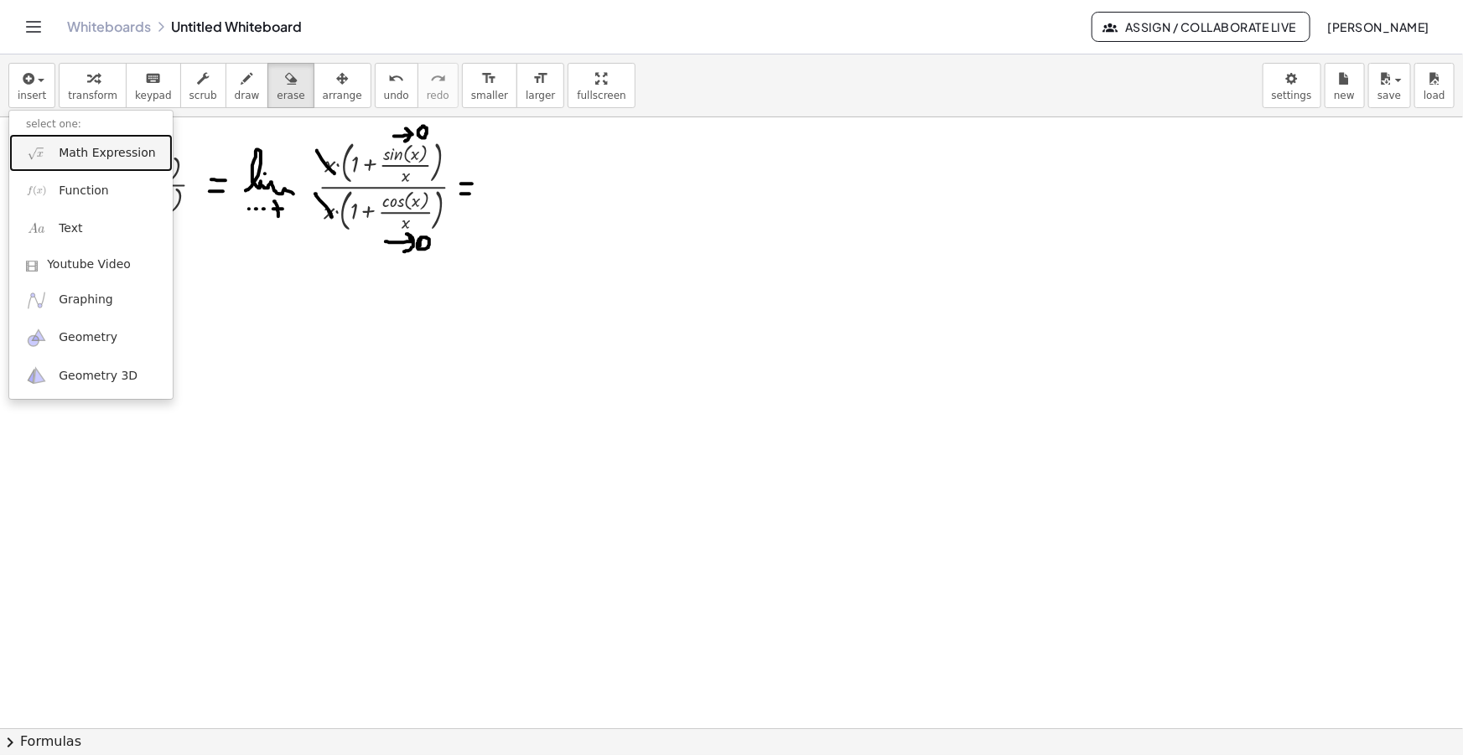
click at [90, 162] on link "Math Expression" at bounding box center [90, 153] width 163 height 38
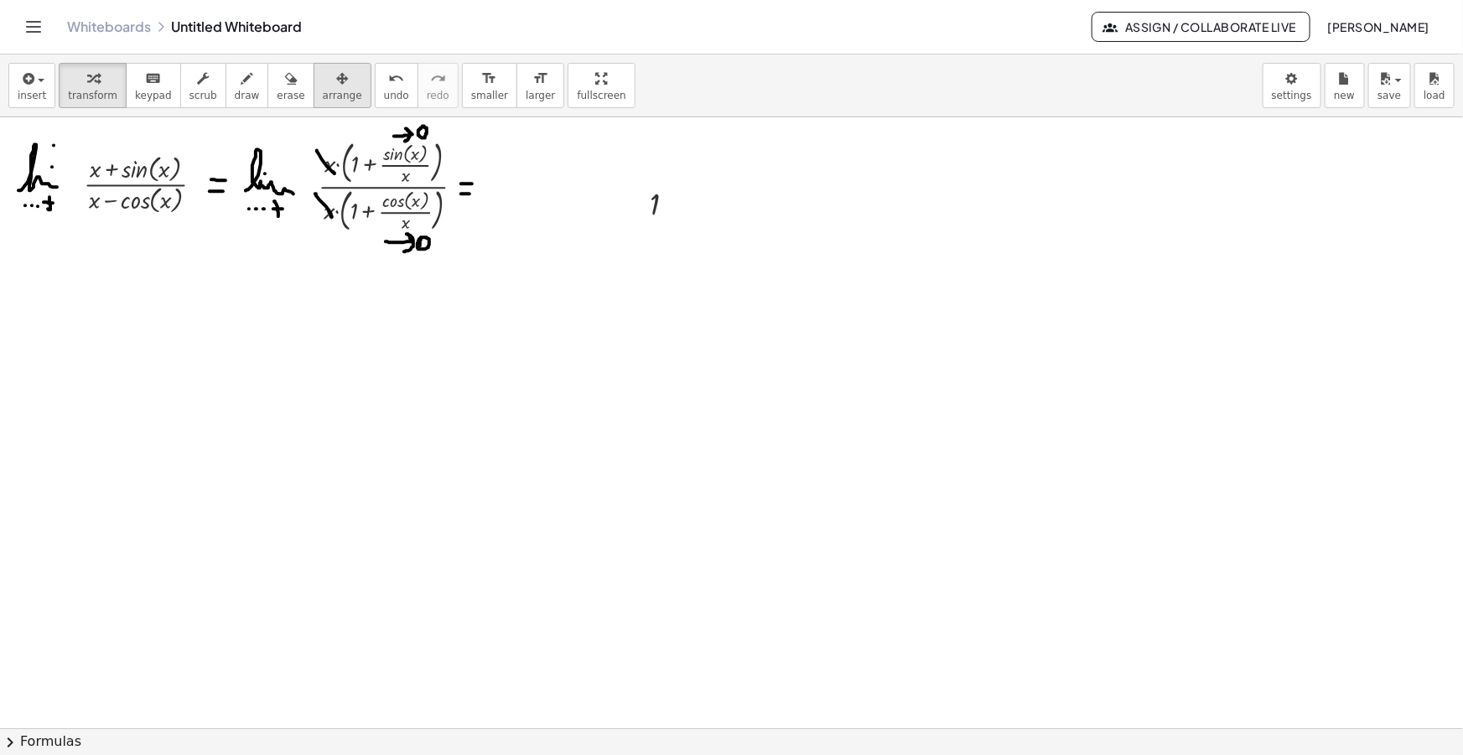
click at [314, 69] on button "arrange" at bounding box center [343, 85] width 58 height 45
click at [323, 81] on div "button" at bounding box center [342, 78] width 39 height 20
drag, startPoint x: 671, startPoint y: 214, endPoint x: 526, endPoint y: 195, distance: 145.4
click at [526, 195] on div at bounding box center [513, 185] width 65 height 49
click at [235, 98] on span "draw" at bounding box center [247, 96] width 25 height 12
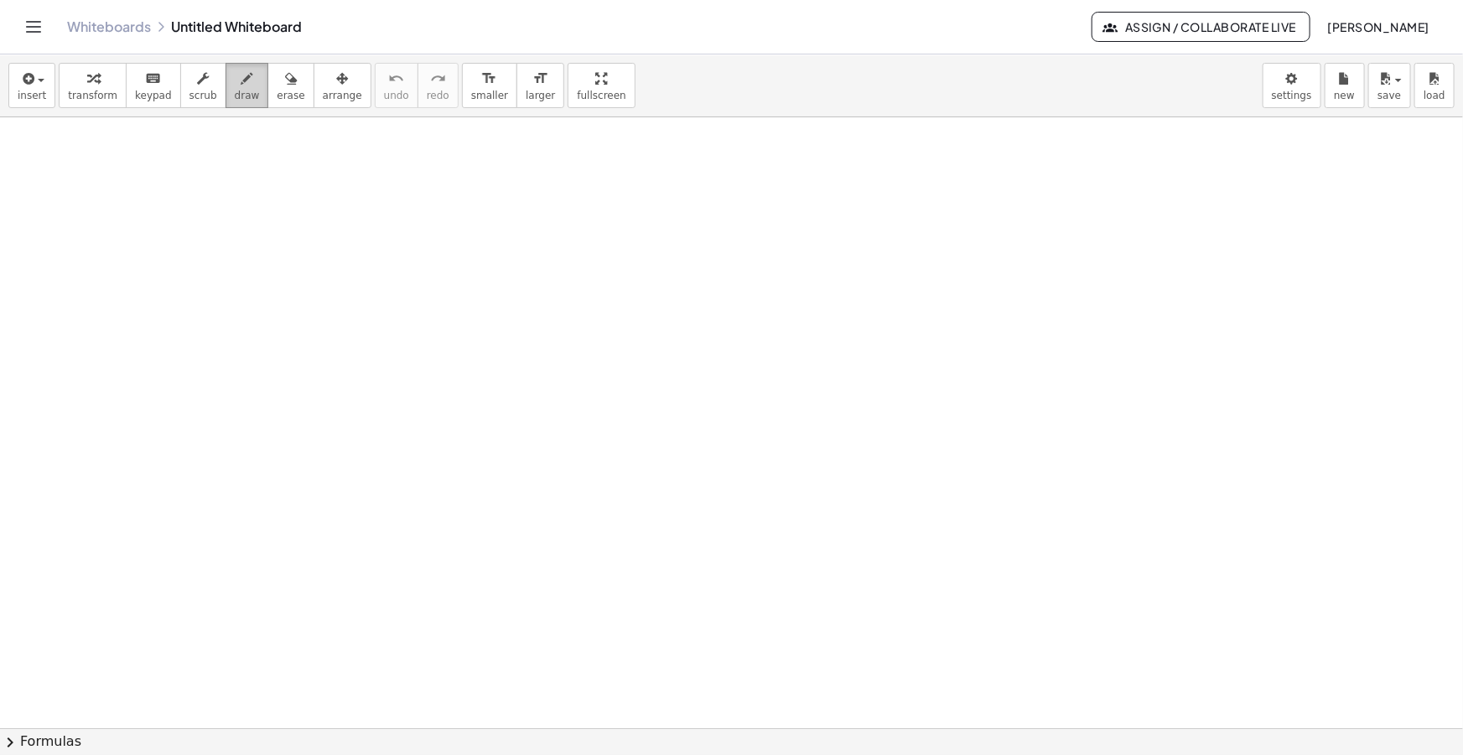
click at [241, 88] on icon "button" at bounding box center [247, 79] width 12 height 20
drag, startPoint x: 44, startPoint y: 148, endPoint x: 73, endPoint y: 194, distance: 54.7
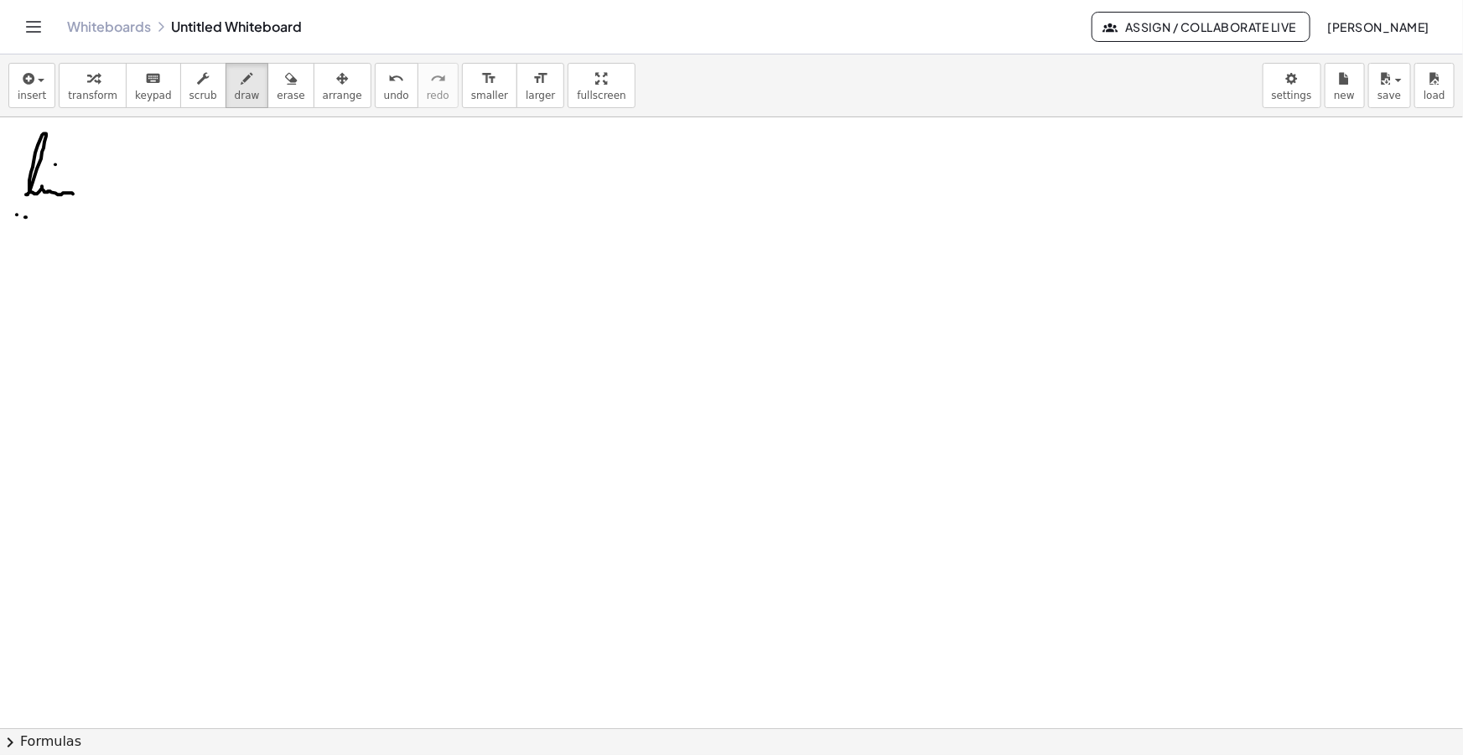
drag, startPoint x: 49, startPoint y: 208, endPoint x: 47, endPoint y: 228, distance: 20.2
drag, startPoint x: 43, startPoint y: 217, endPoint x: 56, endPoint y: 217, distance: 13.4
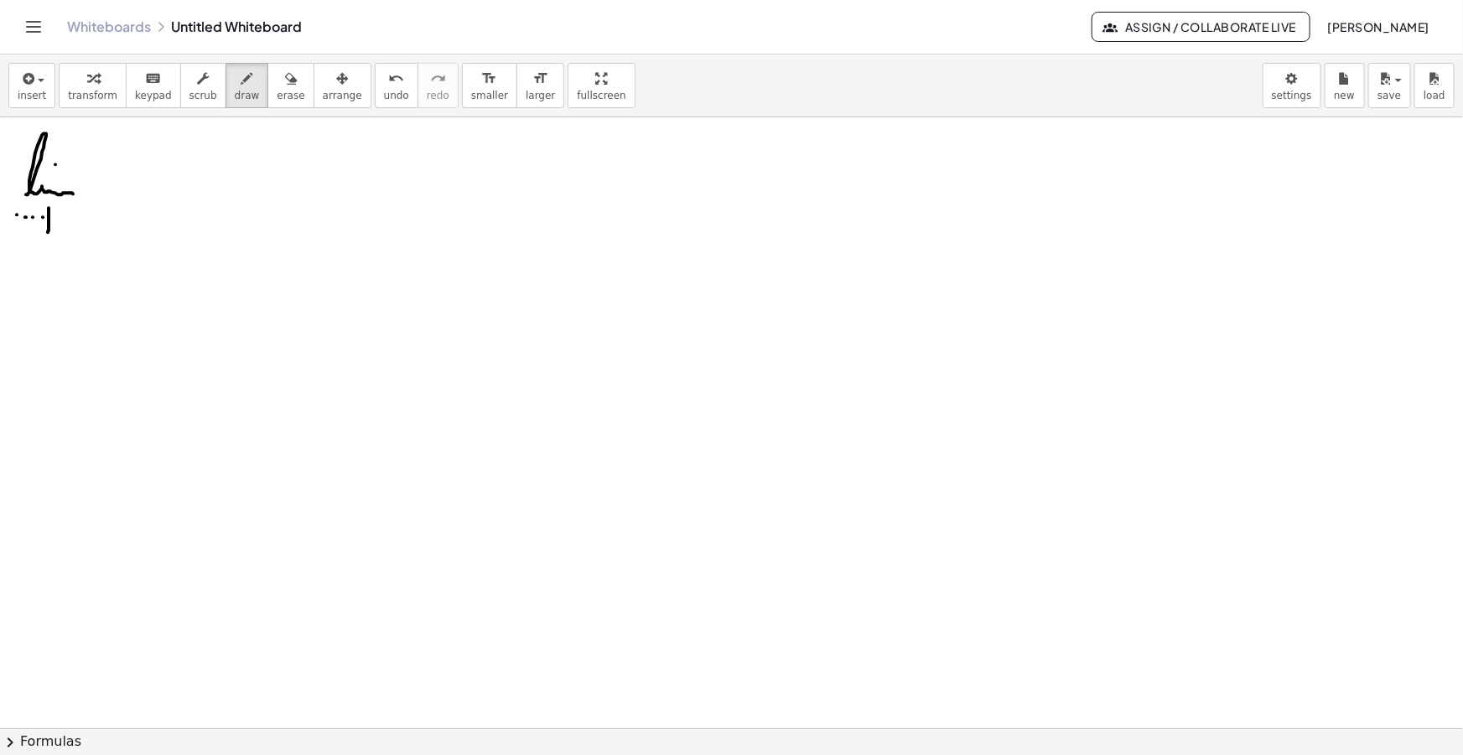
click at [15, 79] on button "insert" at bounding box center [31, 85] width 47 height 45
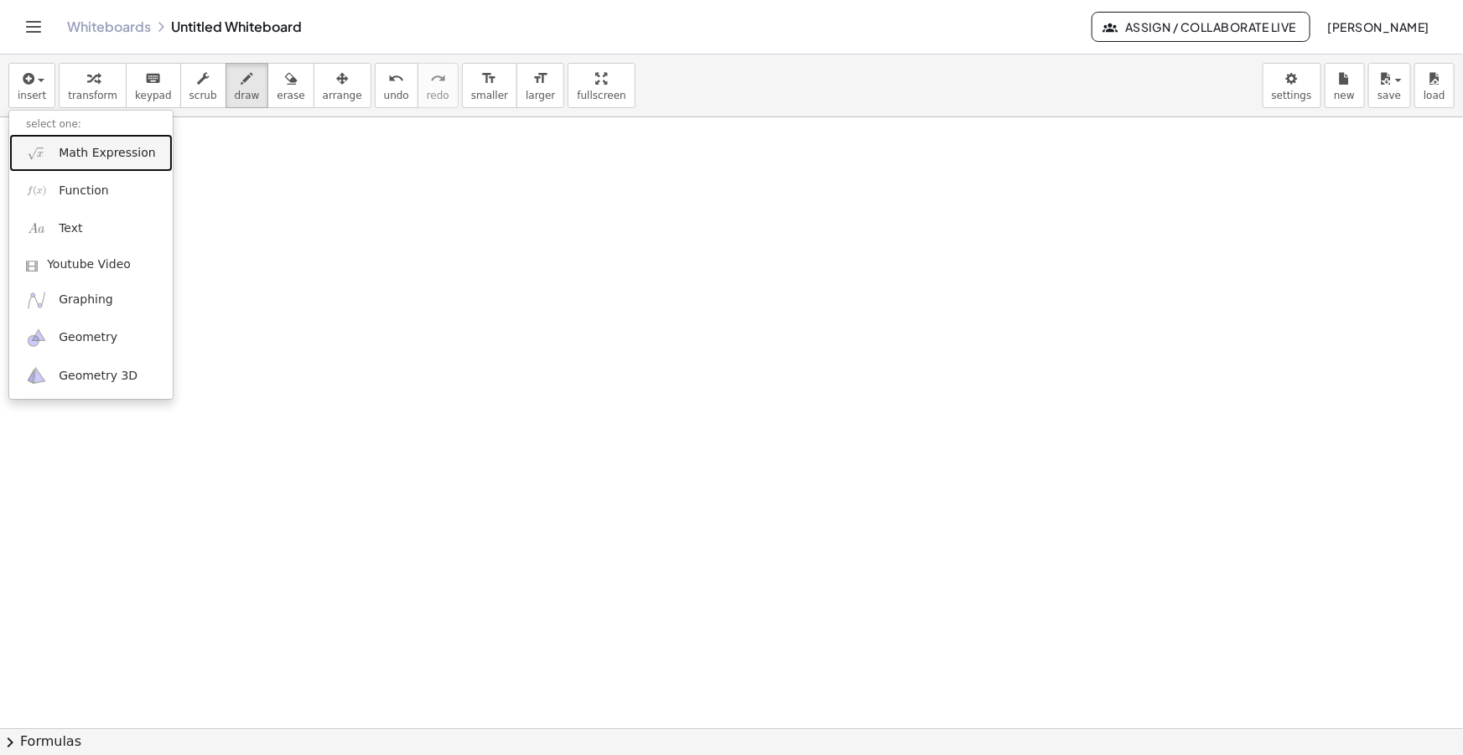
click at [71, 157] on span "Math Expression" at bounding box center [107, 153] width 96 height 17
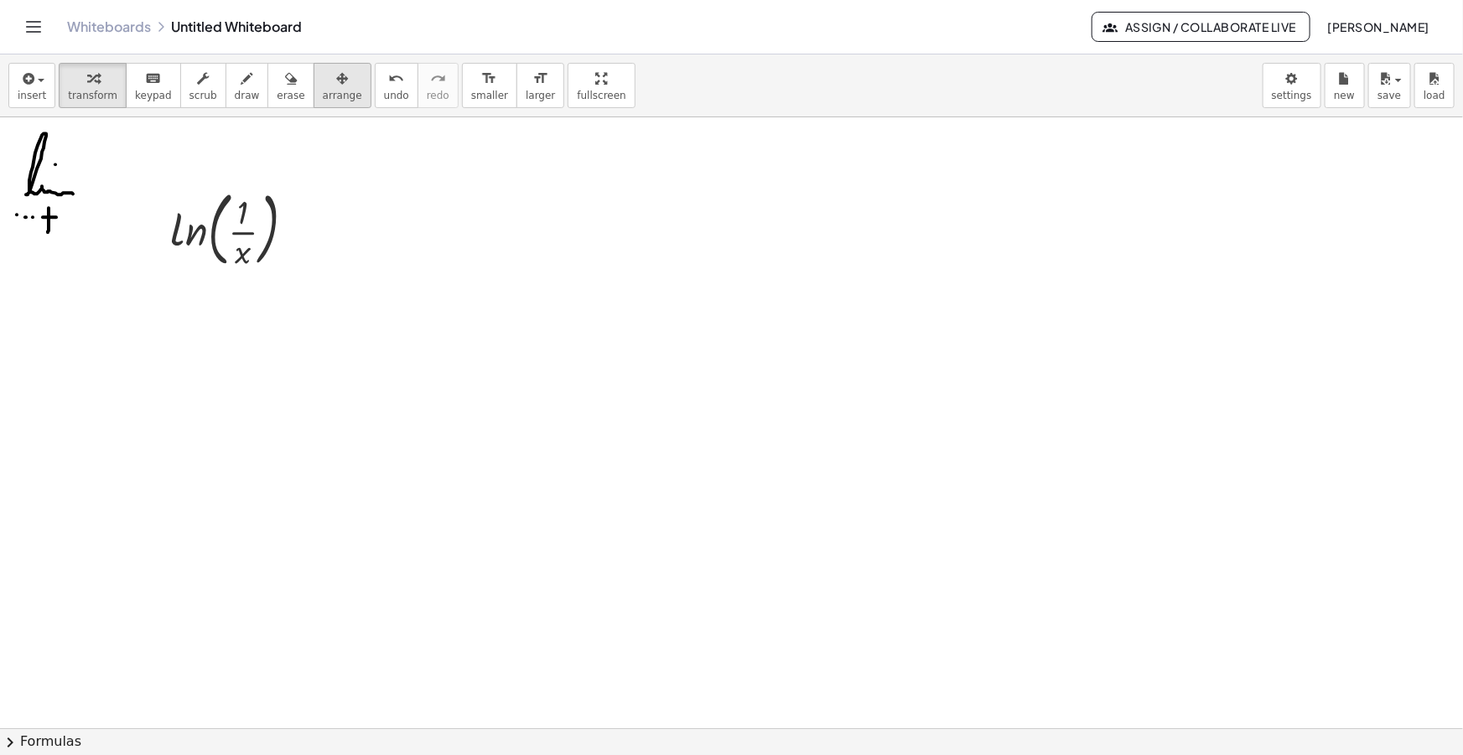
click at [323, 91] on span "arrange" at bounding box center [342, 96] width 39 height 12
click at [471, 101] on span "smaller" at bounding box center [489, 96] width 37 height 12
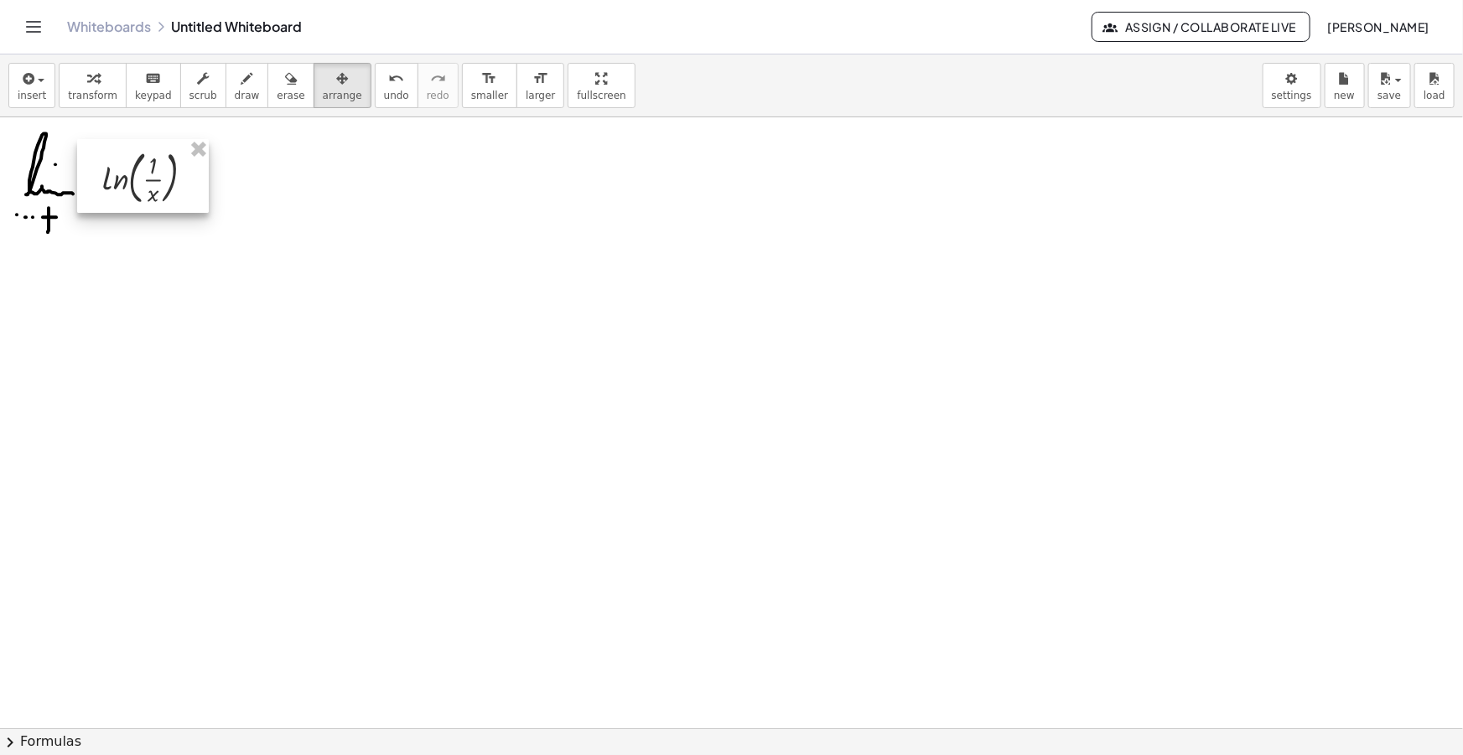
drag, startPoint x: 200, startPoint y: 193, endPoint x: 169, endPoint y: 183, distance: 32.6
click at [169, 183] on div at bounding box center [143, 176] width 132 height 74
click at [235, 91] on span "draw" at bounding box center [247, 96] width 25 height 12
drag, startPoint x: 195, startPoint y: 188, endPoint x: 204, endPoint y: 189, distance: 8.5
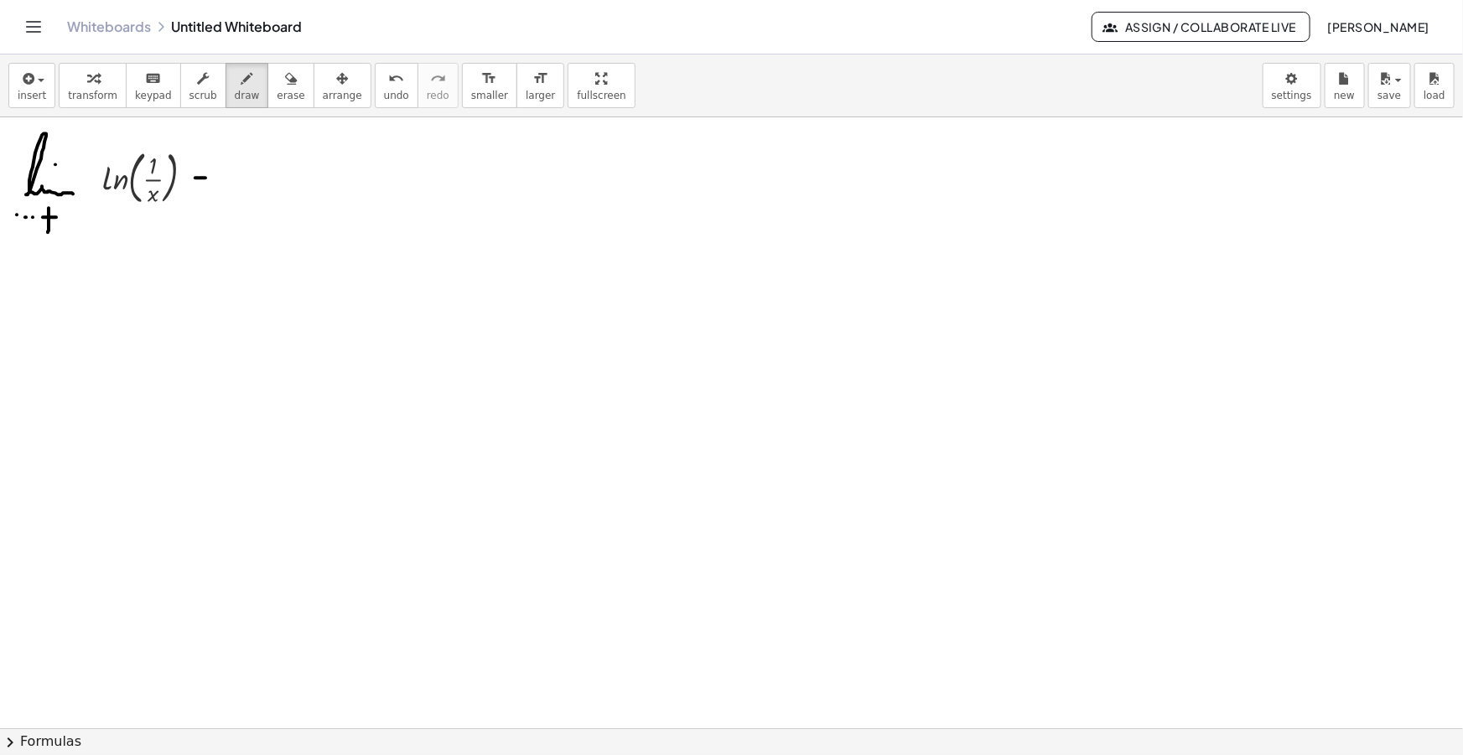
drag, startPoint x: 226, startPoint y: 193, endPoint x: 273, endPoint y: 192, distance: 47.0
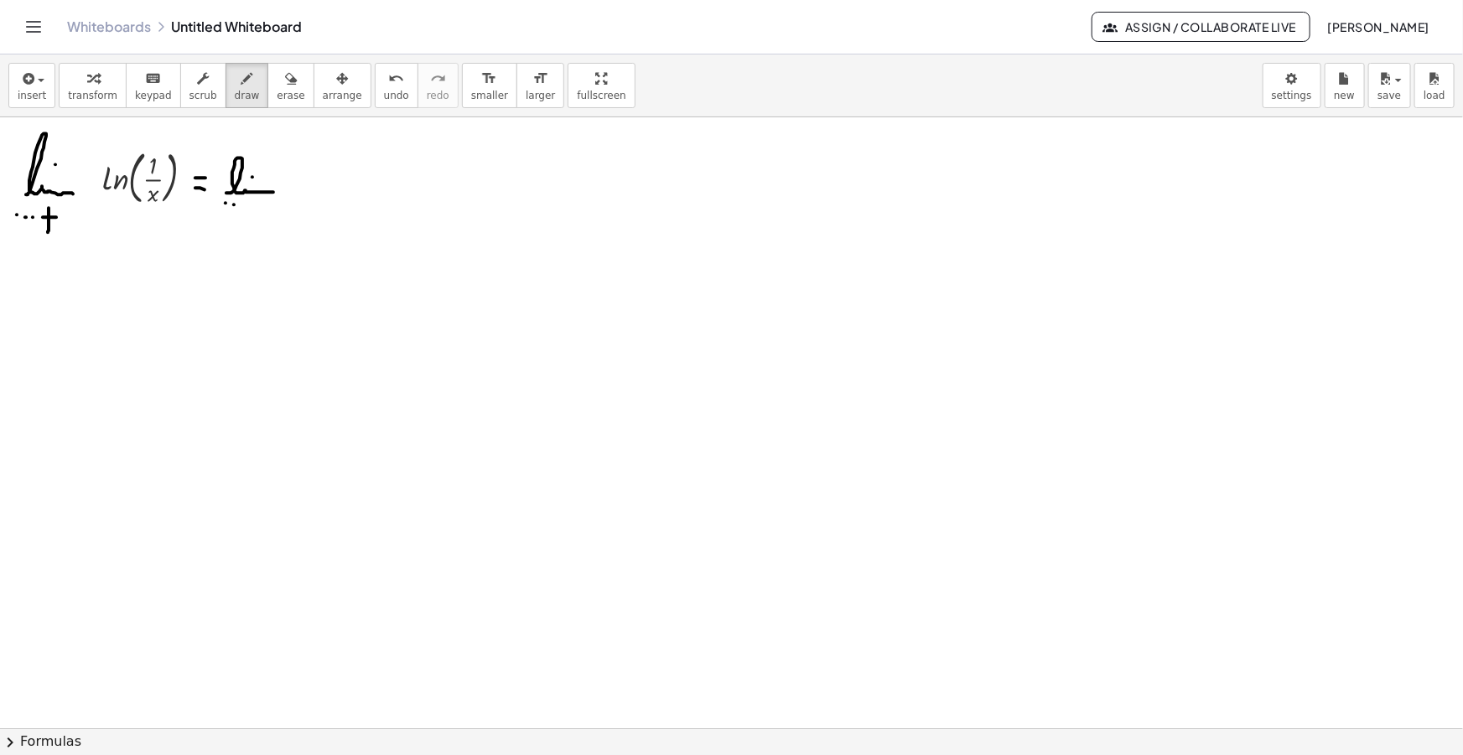
drag, startPoint x: 252, startPoint y: 204, endPoint x: 262, endPoint y: 204, distance: 9.2
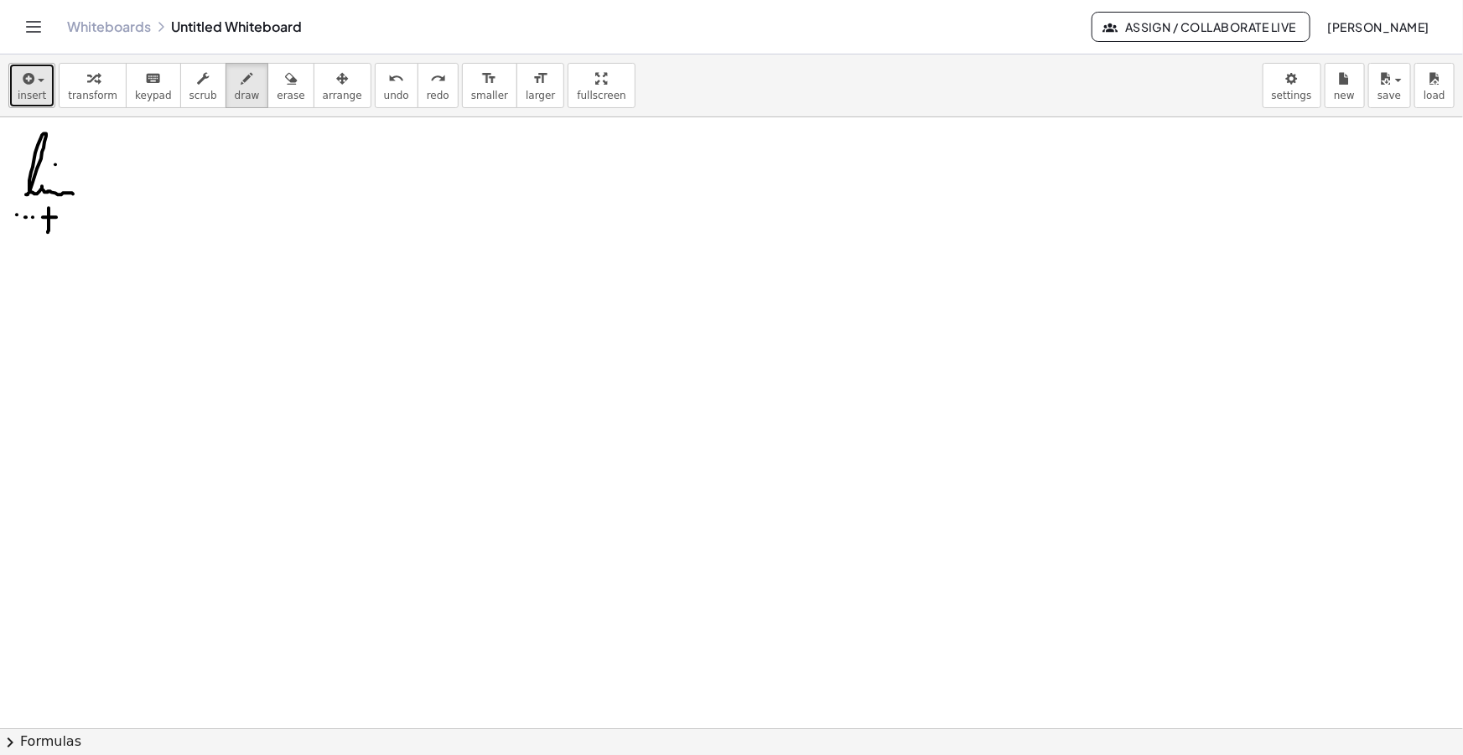
click at [24, 88] on icon "button" at bounding box center [26, 79] width 15 height 20
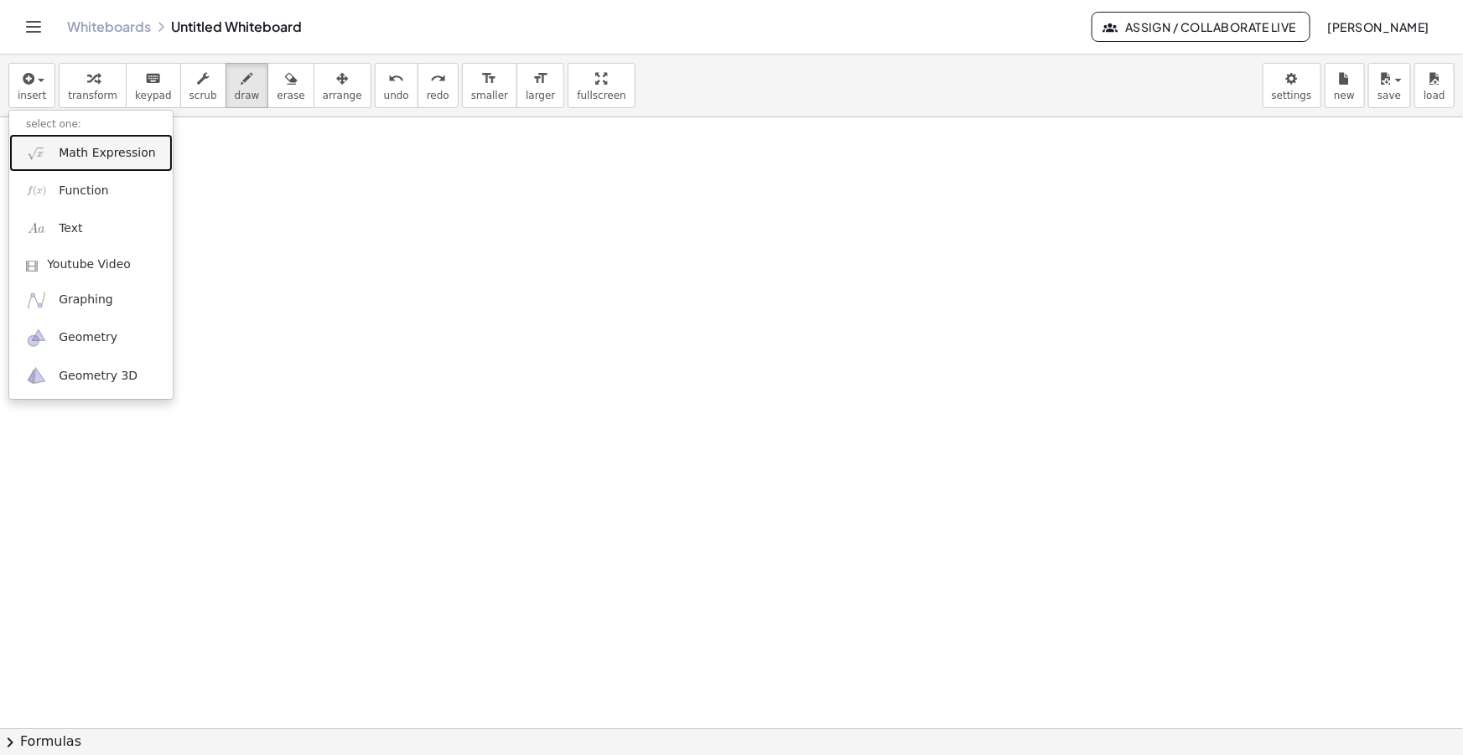
click at [92, 143] on link "Math Expression" at bounding box center [90, 153] width 163 height 38
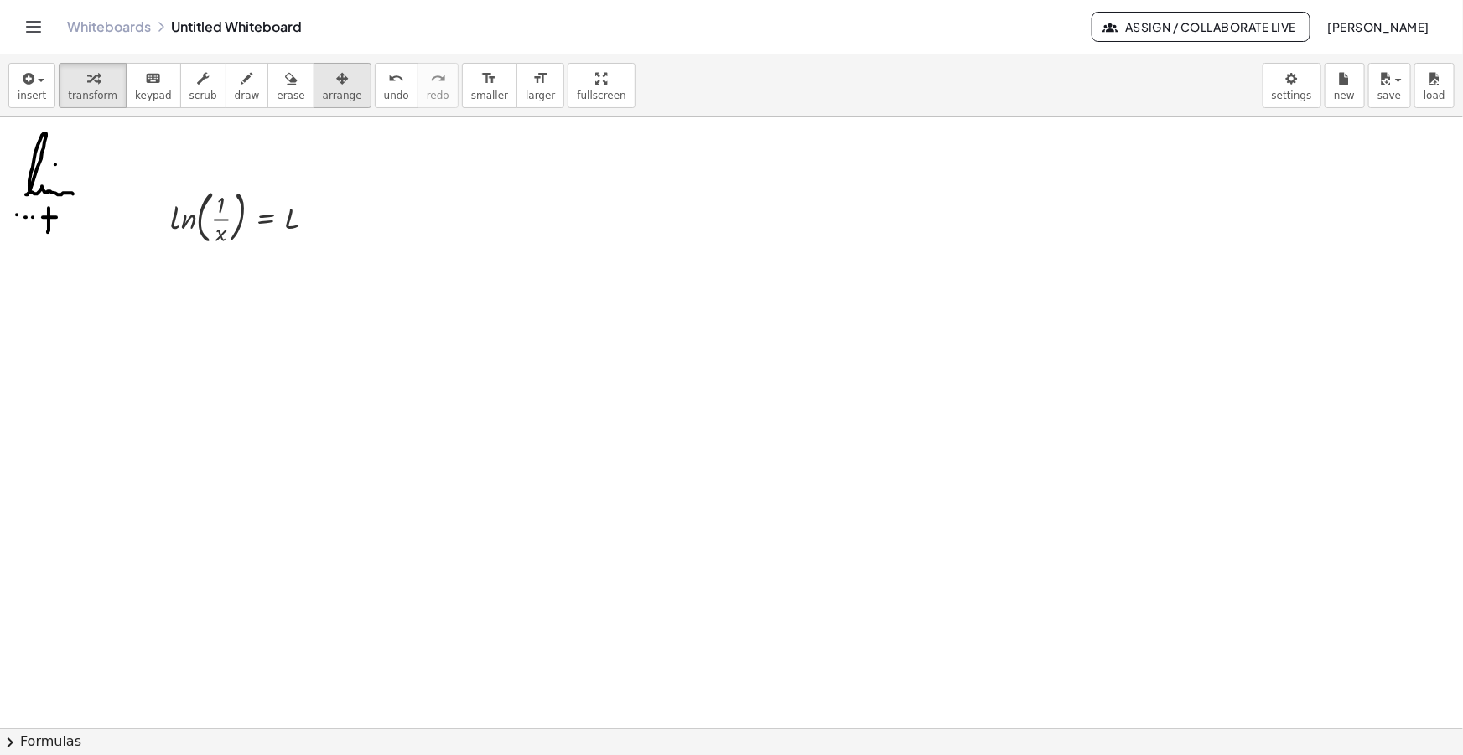
click at [336, 88] on icon "button" at bounding box center [342, 79] width 12 height 20
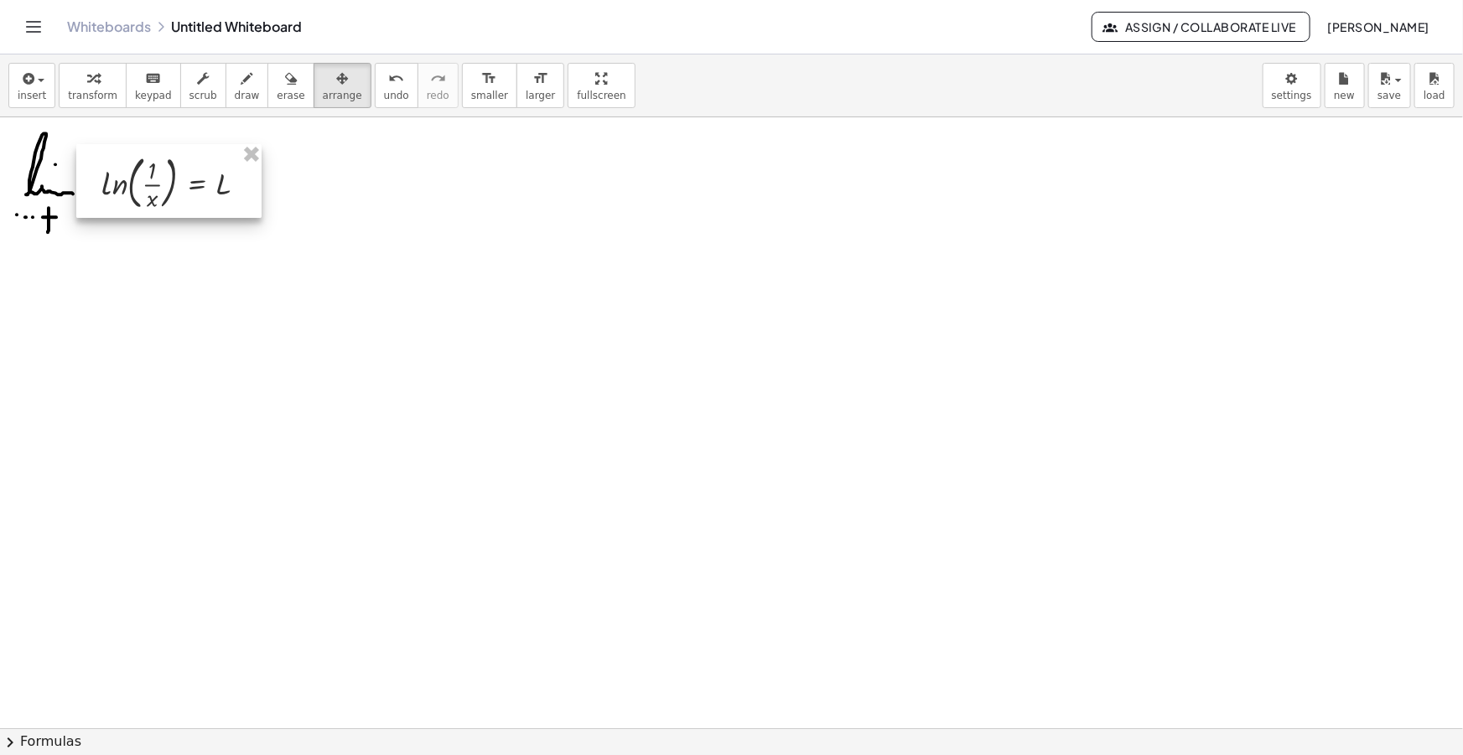
drag, startPoint x: 215, startPoint y: 221, endPoint x: 143, endPoint y: 187, distance: 79.1
click at [143, 187] on div at bounding box center [168, 181] width 185 height 74
click at [236, 75] on div "button" at bounding box center [247, 78] width 25 height 20
drag, startPoint x: 275, startPoint y: 188, endPoint x: 304, endPoint y: 199, distance: 31.3
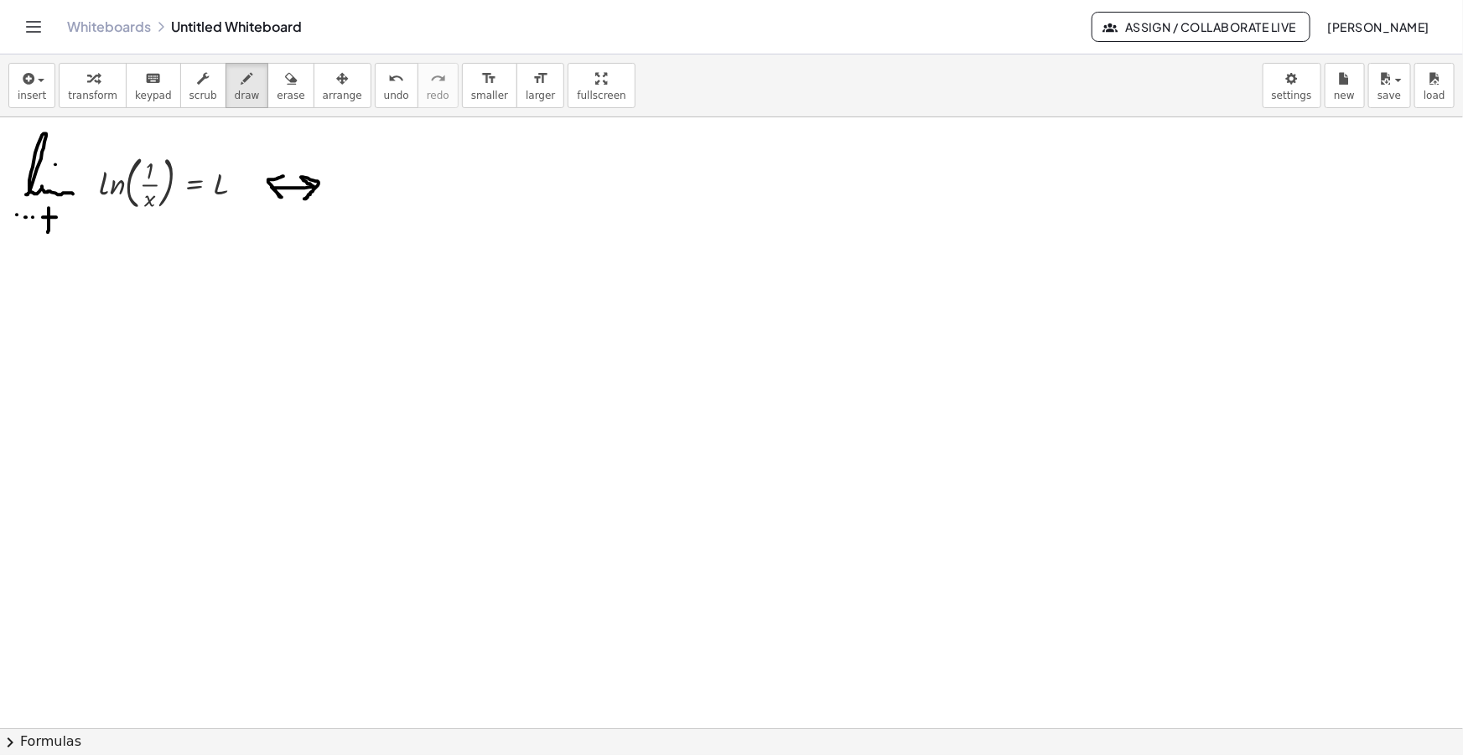
drag, startPoint x: 272, startPoint y: 186, endPoint x: 284, endPoint y: 176, distance: 16.1
drag, startPoint x: 352, startPoint y: 201, endPoint x: 399, endPoint y: 202, distance: 47.0
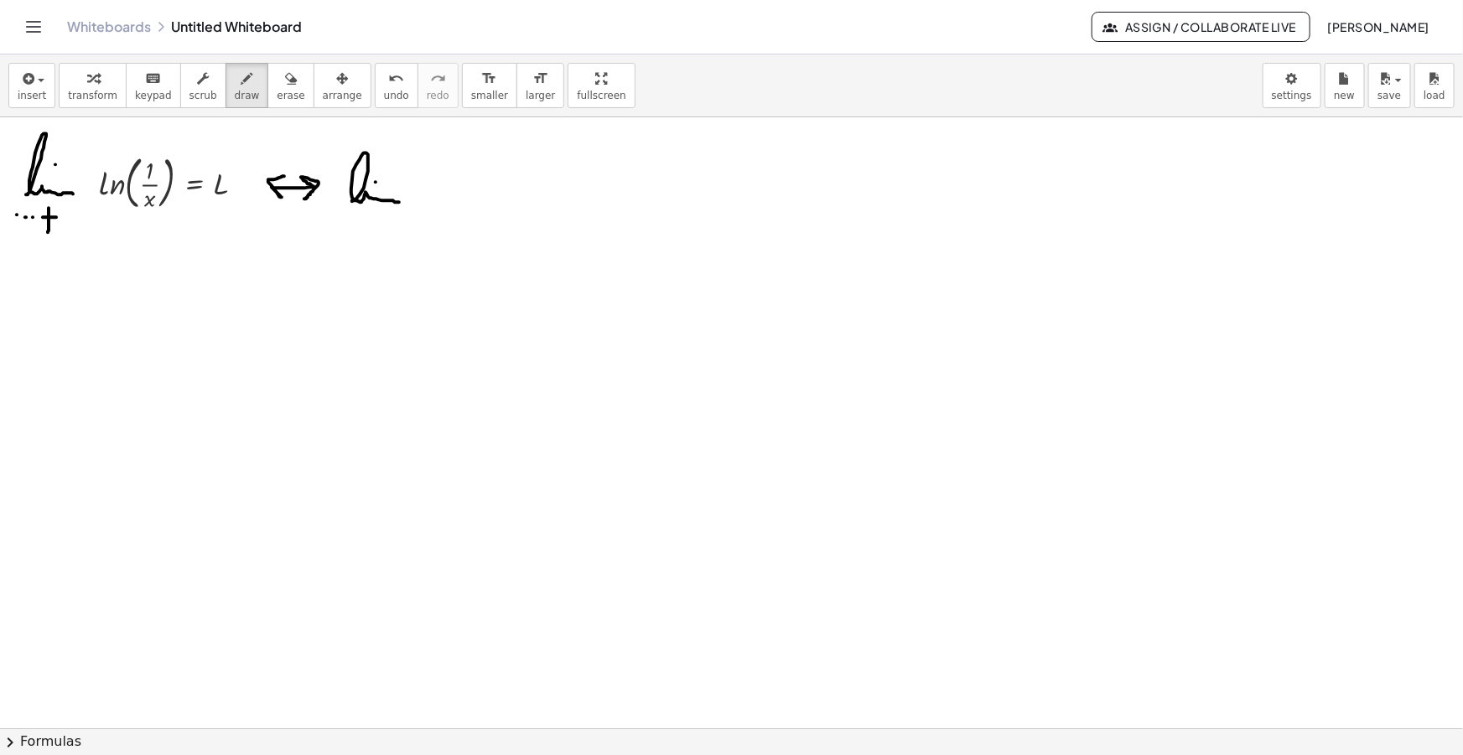
drag, startPoint x: 374, startPoint y: 210, endPoint x: 374, endPoint y: 226, distance: 15.9
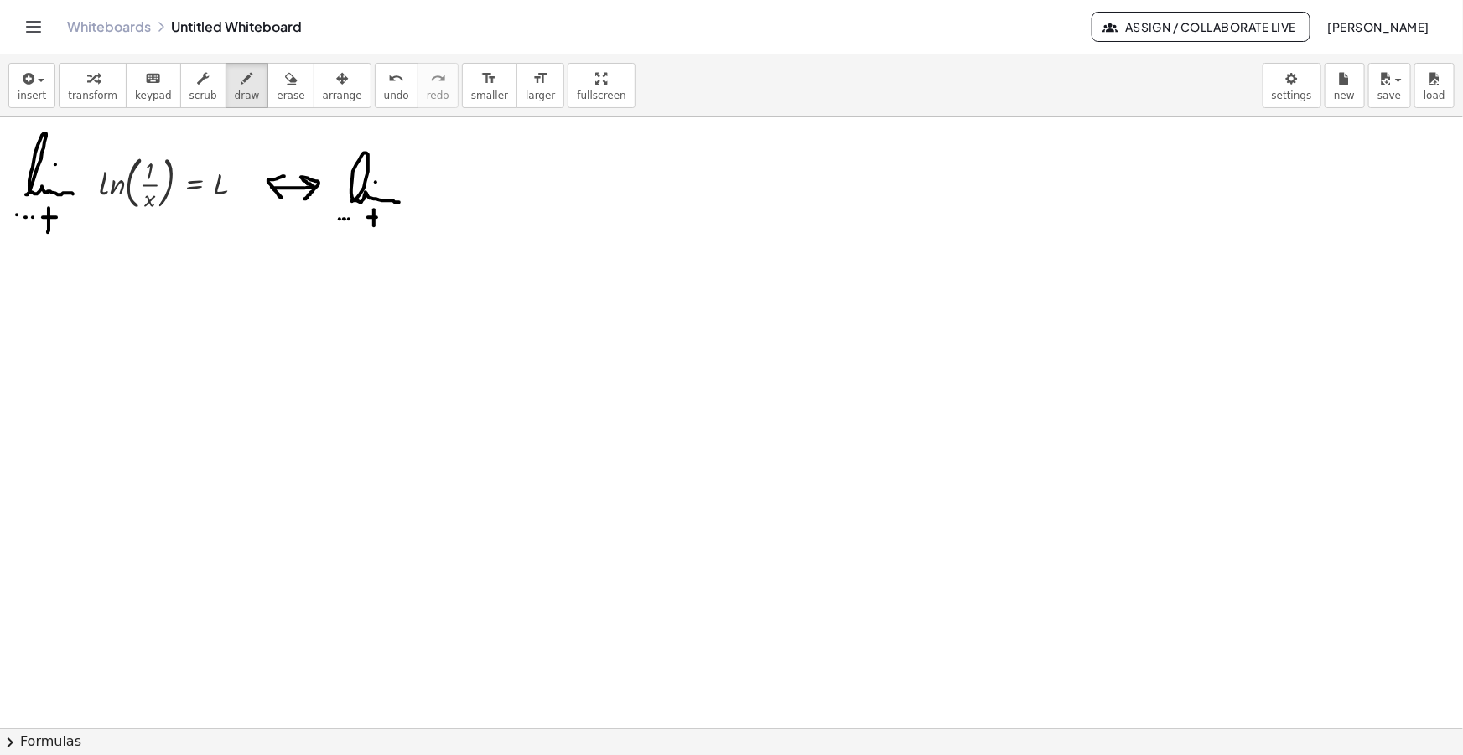
click at [31, 80] on icon "button" at bounding box center [26, 79] width 15 height 20
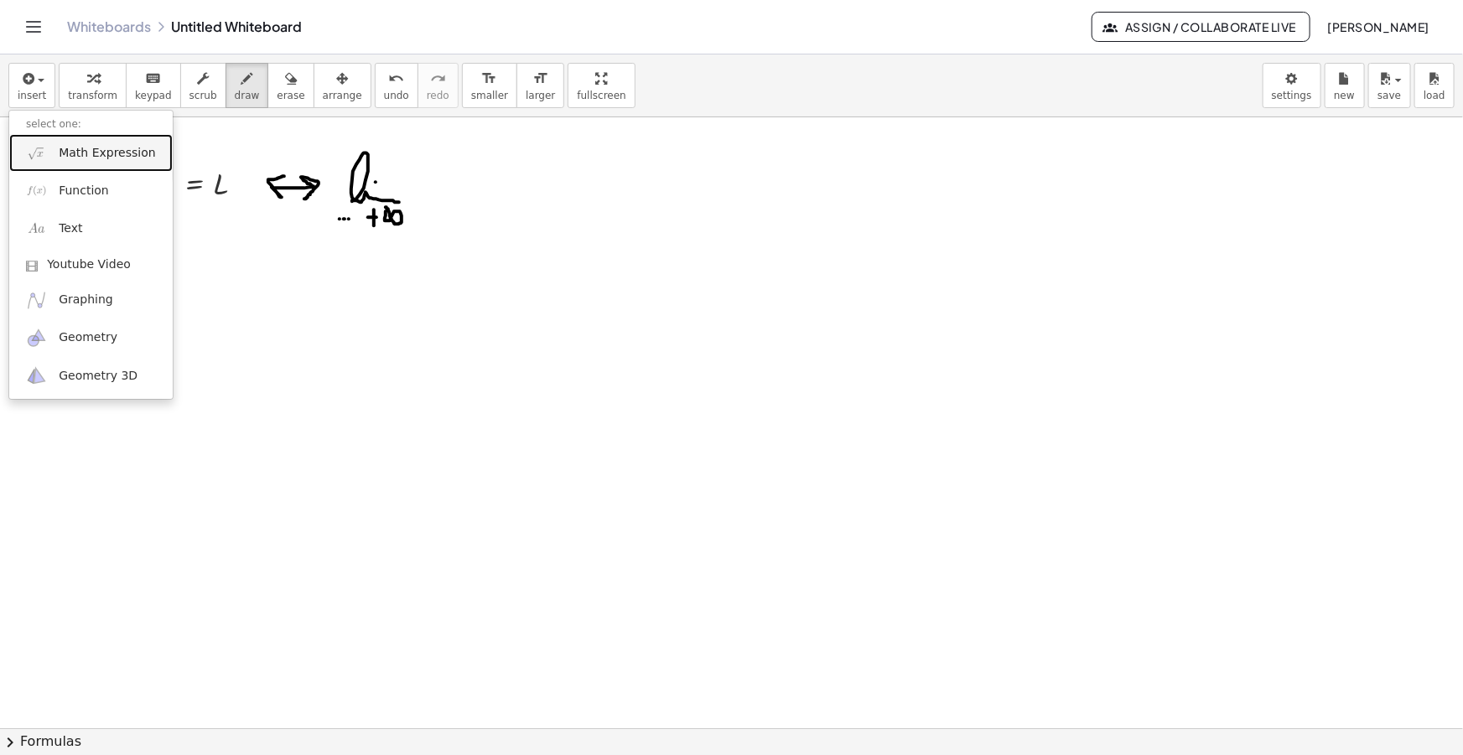
click at [75, 153] on span "Math Expression" at bounding box center [107, 153] width 96 height 17
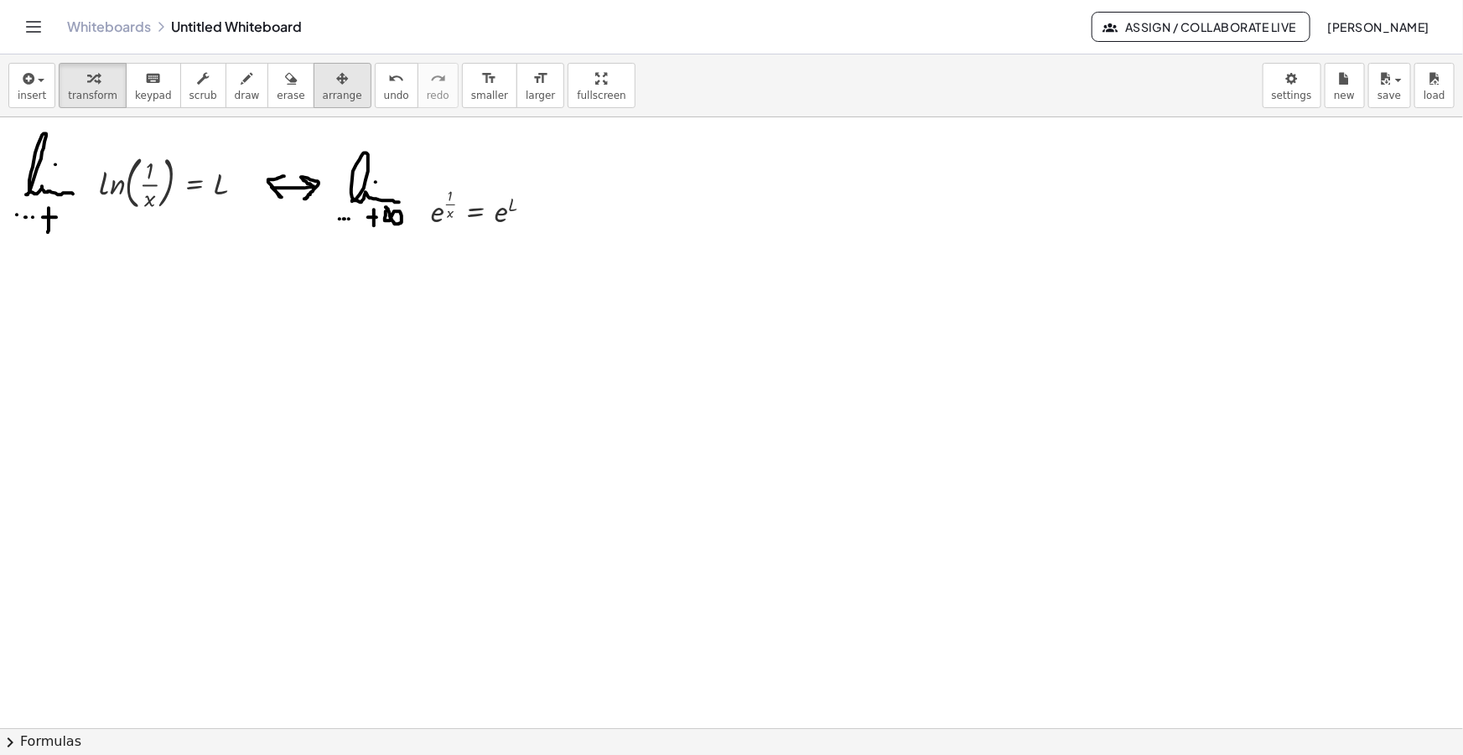
click at [323, 69] on div "button" at bounding box center [342, 78] width 39 height 20
drag, startPoint x: 461, startPoint y: 197, endPoint x: 454, endPoint y: 184, distance: 15.0
click at [454, 184] on div at bounding box center [470, 193] width 142 height 56
click at [226, 91] on button "draw" at bounding box center [248, 85] width 44 height 45
drag, startPoint x: 552, startPoint y: 200, endPoint x: 584, endPoint y: 210, distance: 33.2
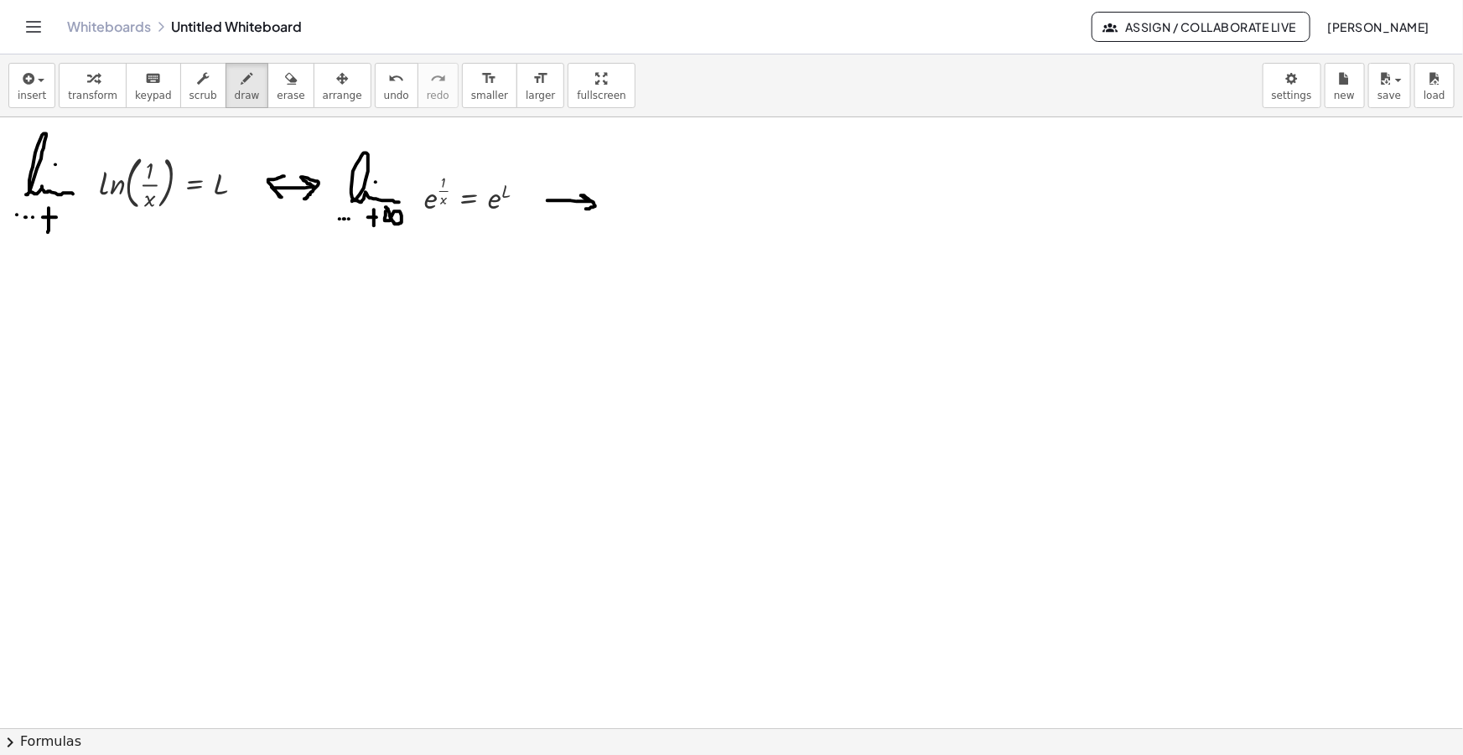
drag, startPoint x: 547, startPoint y: 199, endPoint x: 554, endPoint y: 192, distance: 9.5
click at [26, 82] on icon "button" at bounding box center [26, 79] width 15 height 20
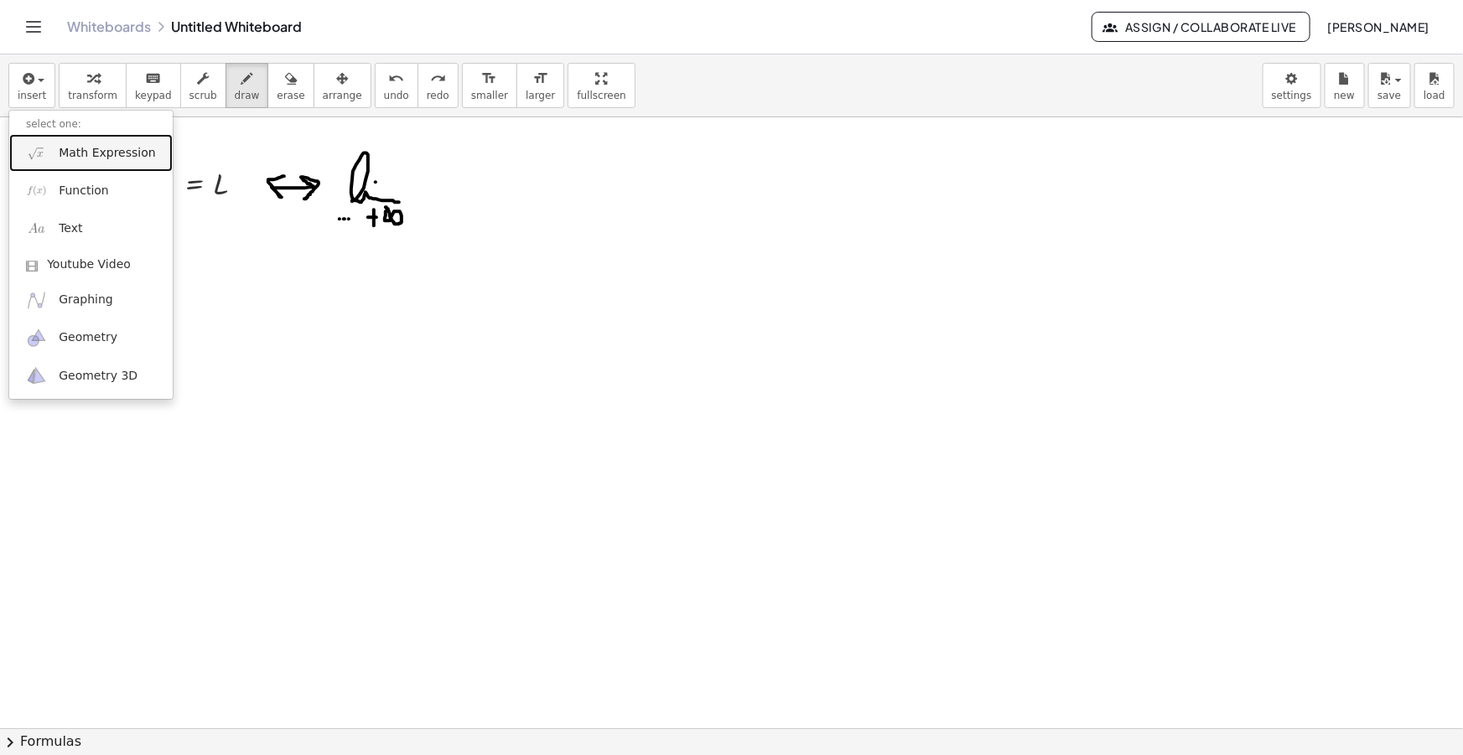
click at [100, 158] on span "Math Expression" at bounding box center [107, 153] width 96 height 17
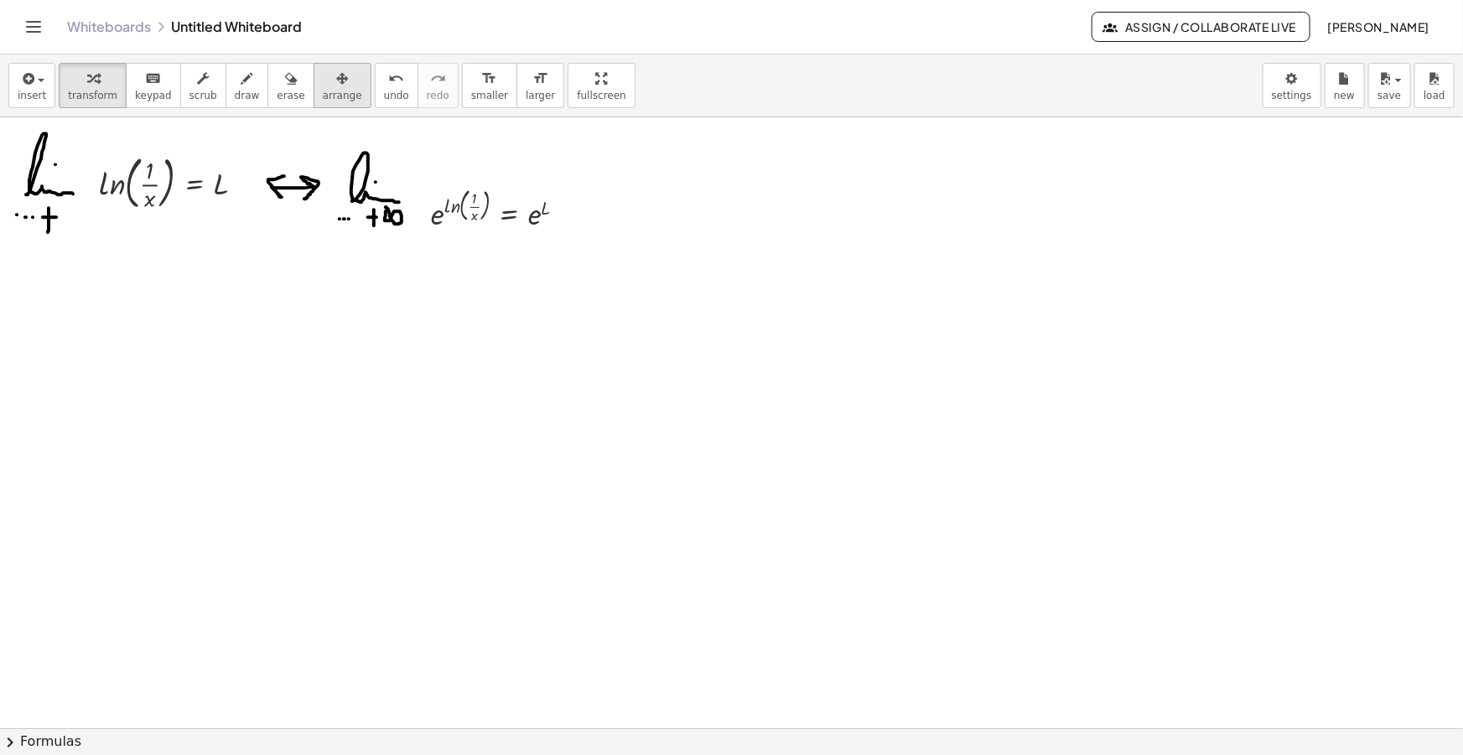
click at [336, 79] on icon "button" at bounding box center [342, 79] width 12 height 20
drag, startPoint x: 478, startPoint y: 205, endPoint x: 482, endPoint y: 192, distance: 14.1
click at [482, 192] on div at bounding box center [487, 190] width 175 height 59
click at [235, 90] on span "draw" at bounding box center [247, 96] width 25 height 12
drag, startPoint x: 589, startPoint y: 197, endPoint x: 599, endPoint y: 200, distance: 10.6
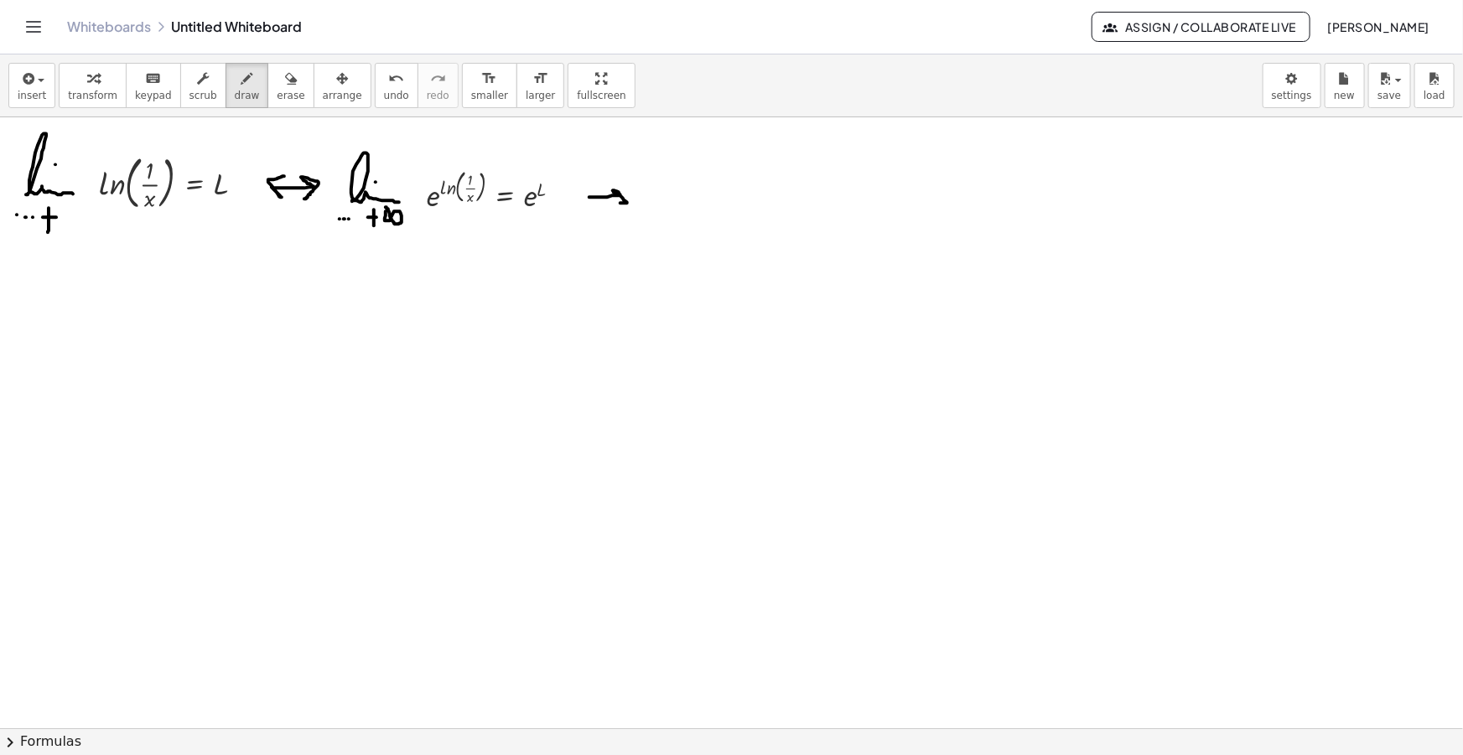
drag, startPoint x: 587, startPoint y: 198, endPoint x: 599, endPoint y: 188, distance: 16.1
drag, startPoint x: 661, startPoint y: 200, endPoint x: 704, endPoint y: 200, distance: 43.6
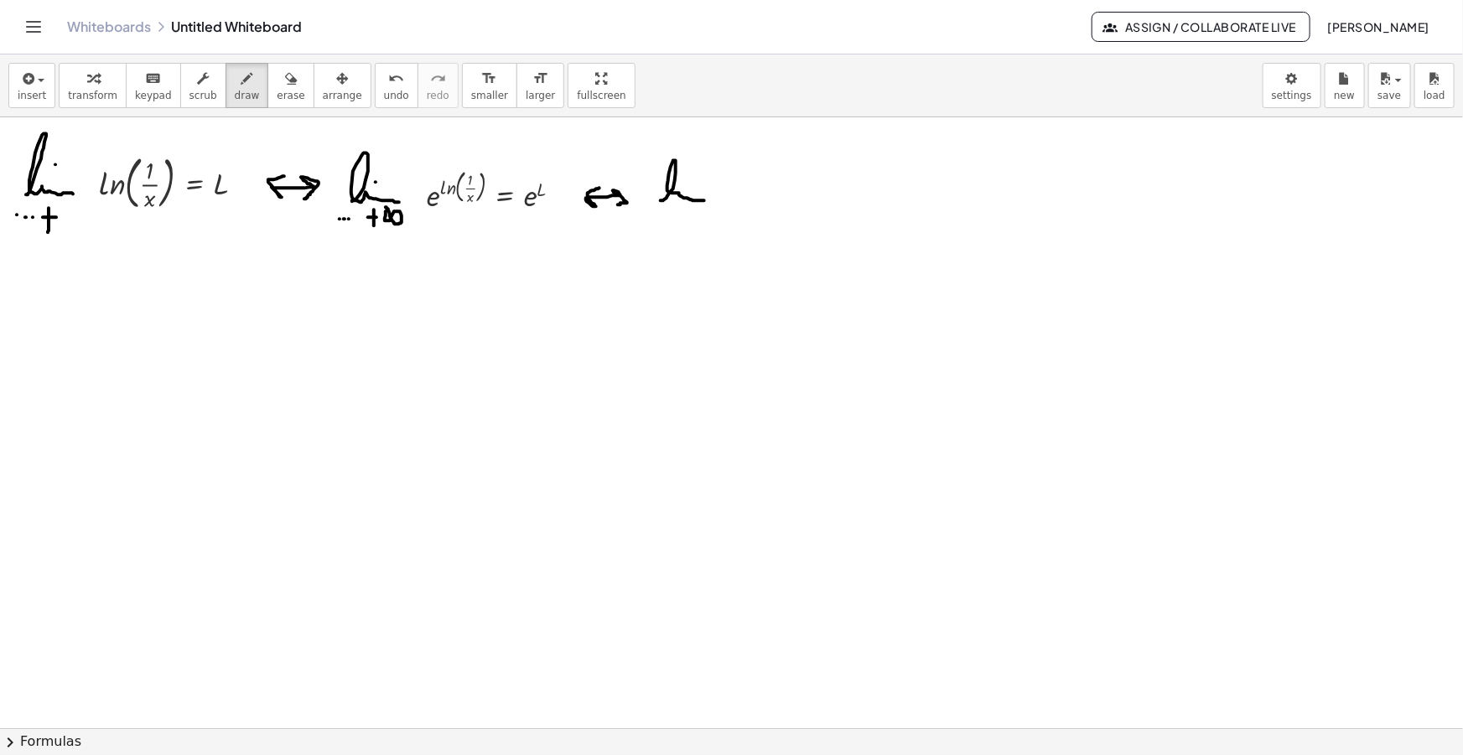
drag, startPoint x: 684, startPoint y: 209, endPoint x: 686, endPoint y: 220, distance: 11.9
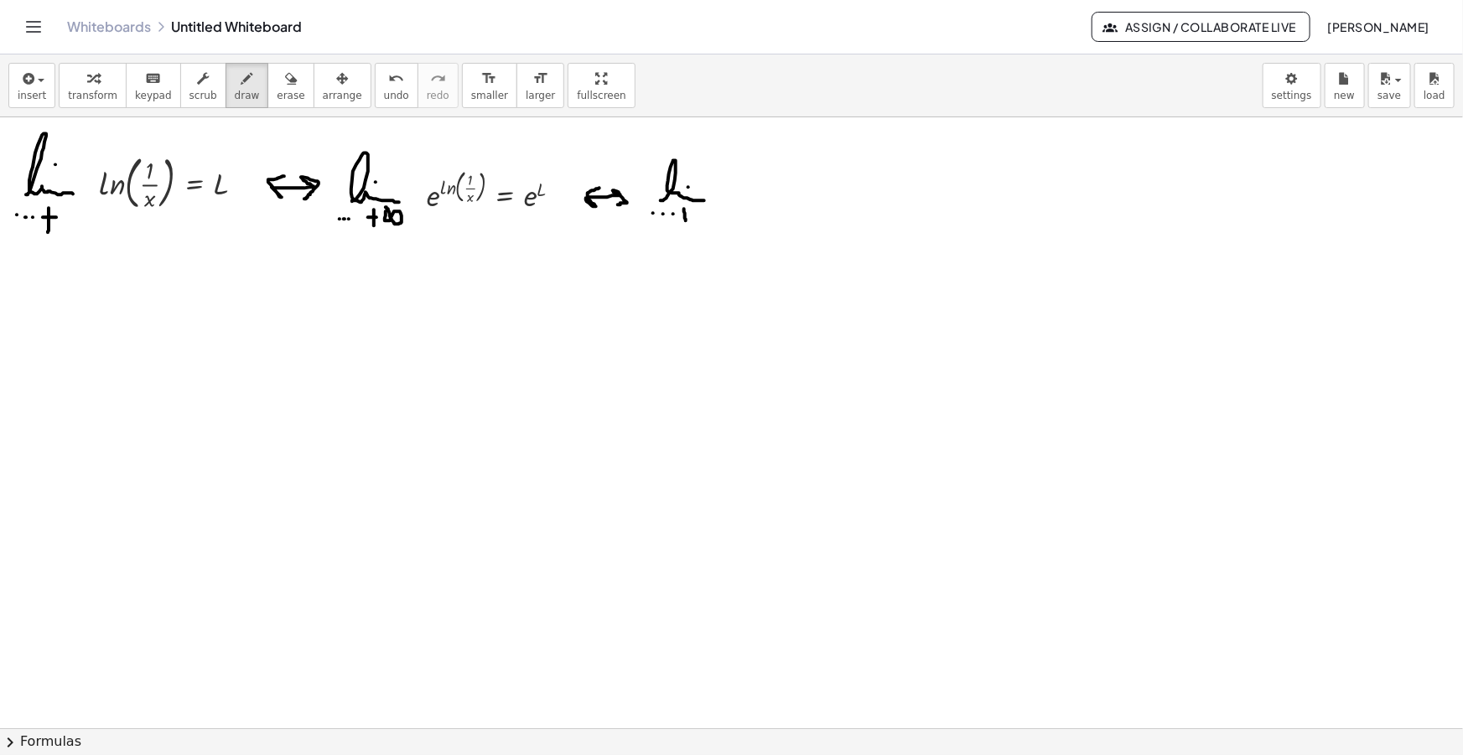
click at [18, 97] on span "insert" at bounding box center [32, 96] width 29 height 12
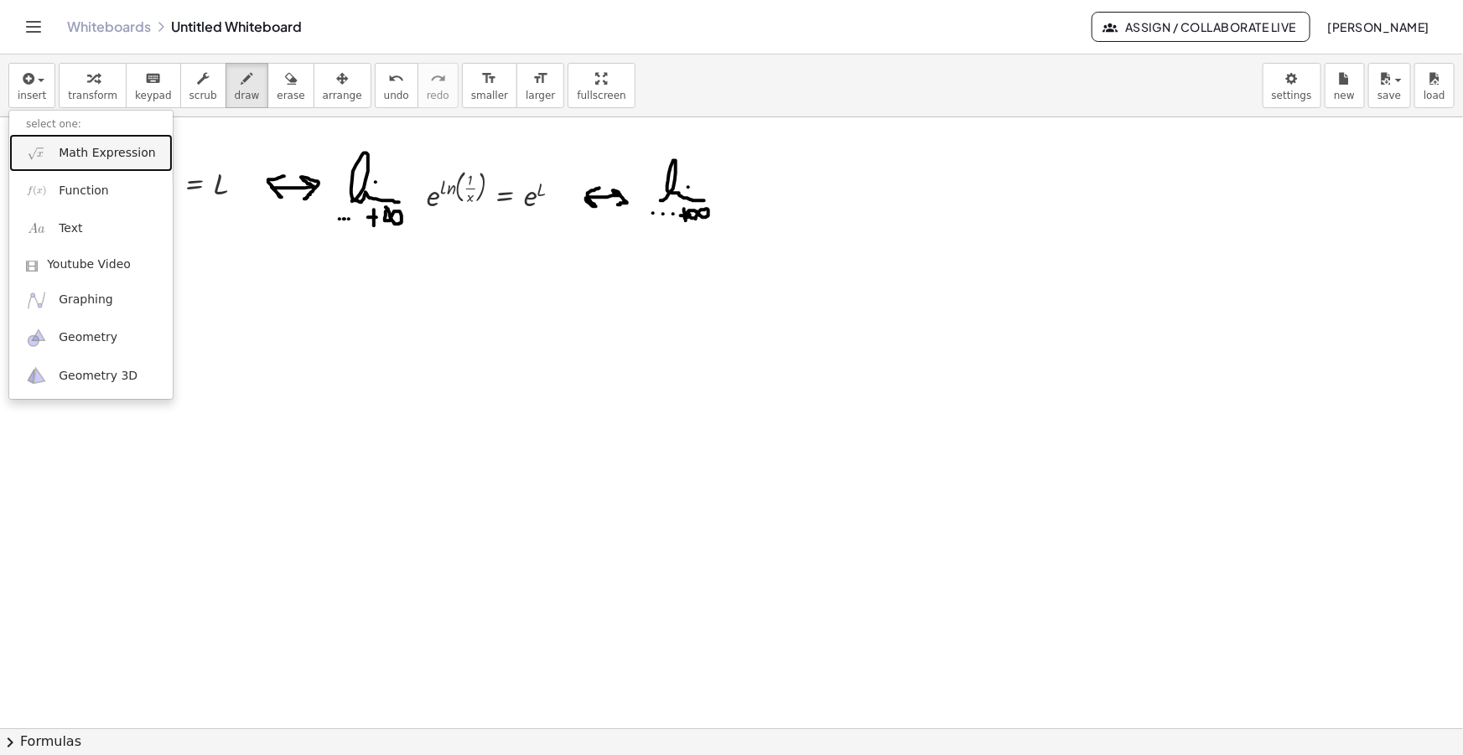
click at [111, 148] on span "Math Expression" at bounding box center [107, 153] width 96 height 17
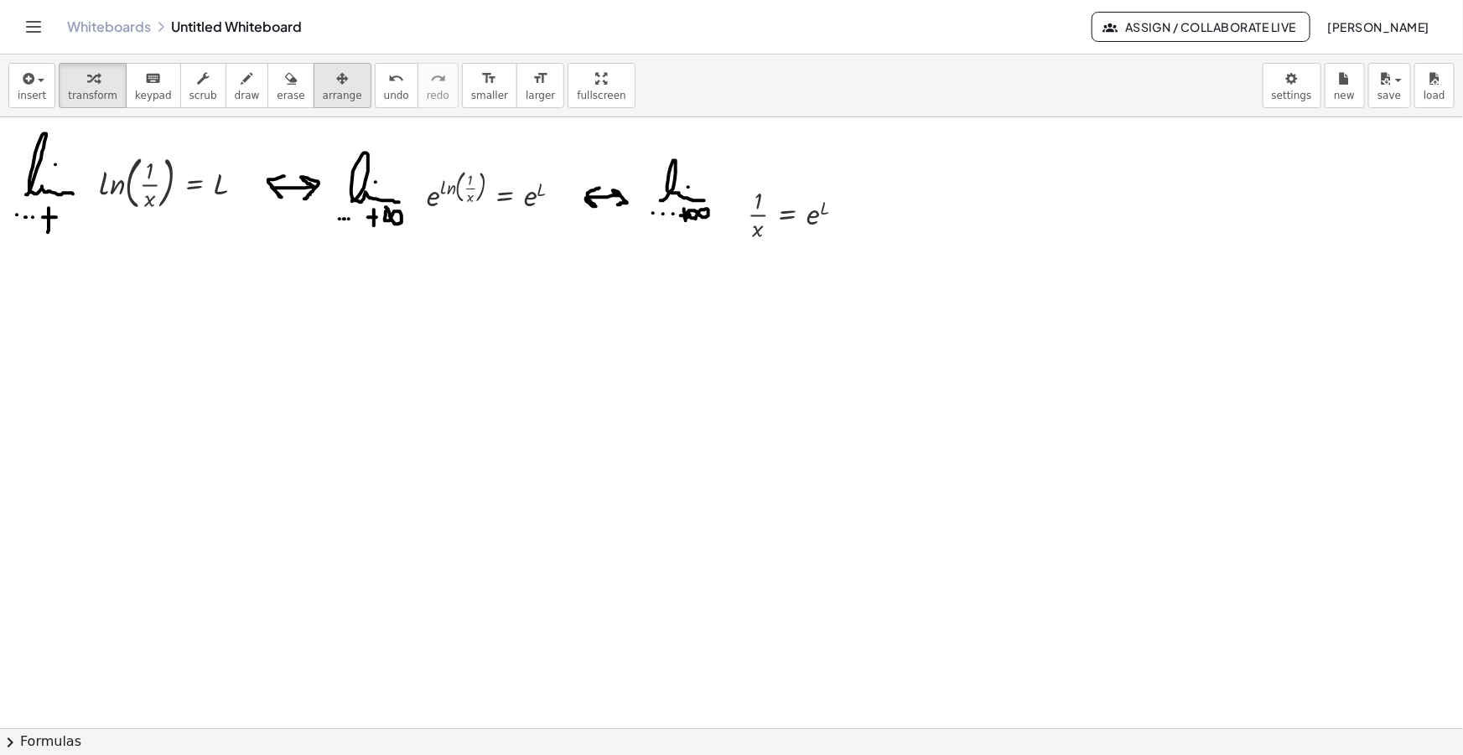
click at [336, 80] on icon "button" at bounding box center [342, 79] width 12 height 20
drag, startPoint x: 783, startPoint y: 213, endPoint x: 767, endPoint y: 192, distance: 26.3
click at [767, 192] on div at bounding box center [775, 192] width 137 height 70
click at [773, 96] on div "insert select one: Math Expression Function Text Youtube Video Graphing Geometr…" at bounding box center [731, 85] width 1463 height 63
click at [241, 77] on icon "button" at bounding box center [247, 79] width 12 height 20
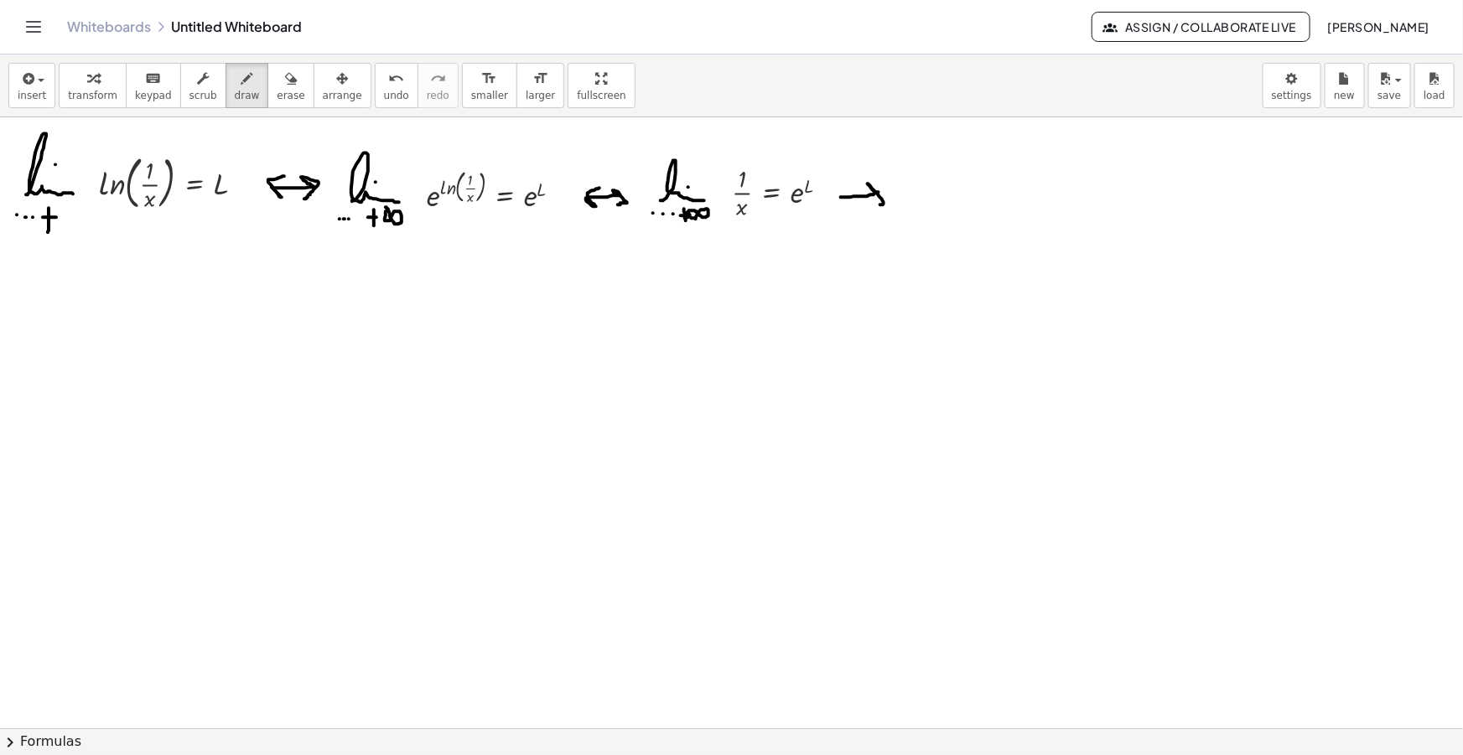
drag, startPoint x: 841, startPoint y: 197, endPoint x: 854, endPoint y: 209, distance: 17.8
drag, startPoint x: 32, startPoint y: 308, endPoint x: 50, endPoint y: 309, distance: 18.5
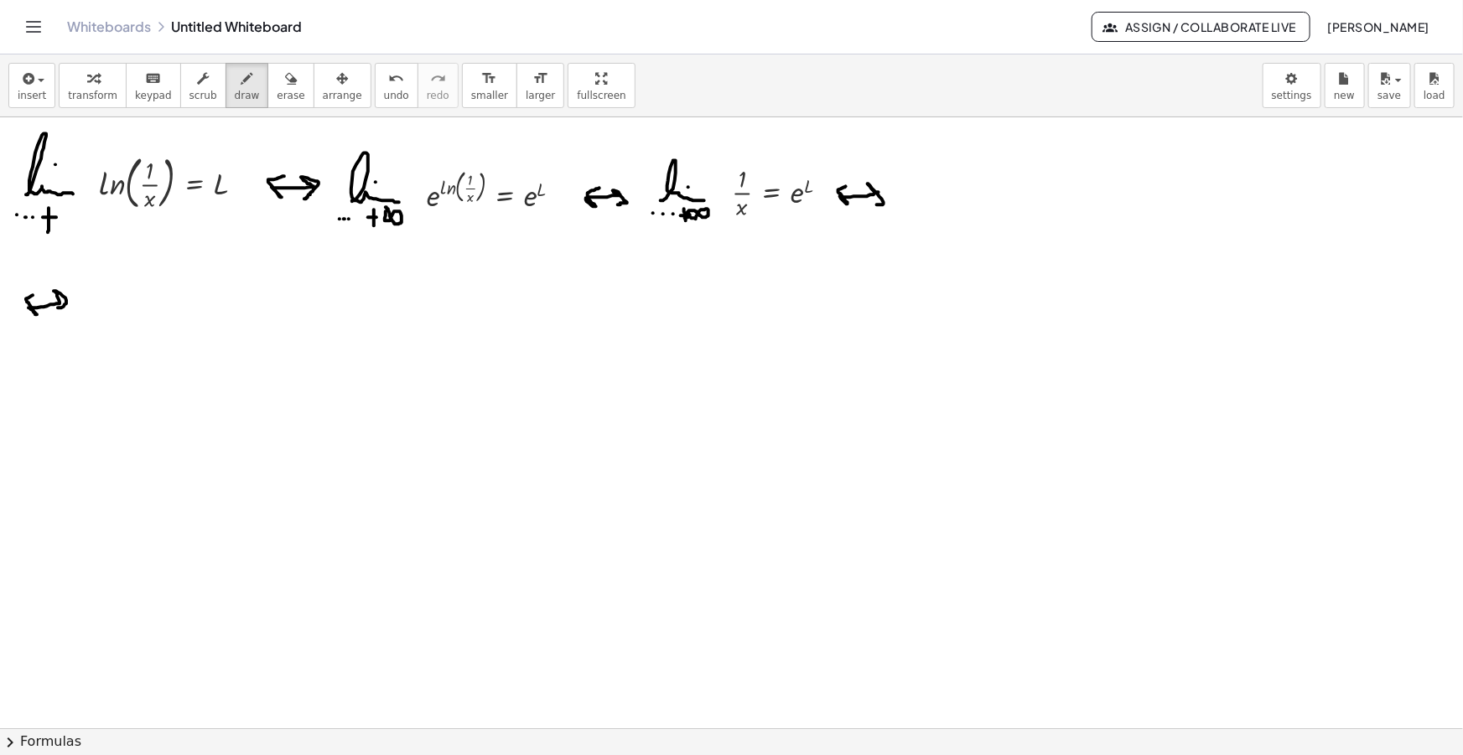
drag, startPoint x: 29, startPoint y: 308, endPoint x: 34, endPoint y: 294, distance: 14.3
click at [42, 91] on button "insert" at bounding box center [31, 85] width 47 height 45
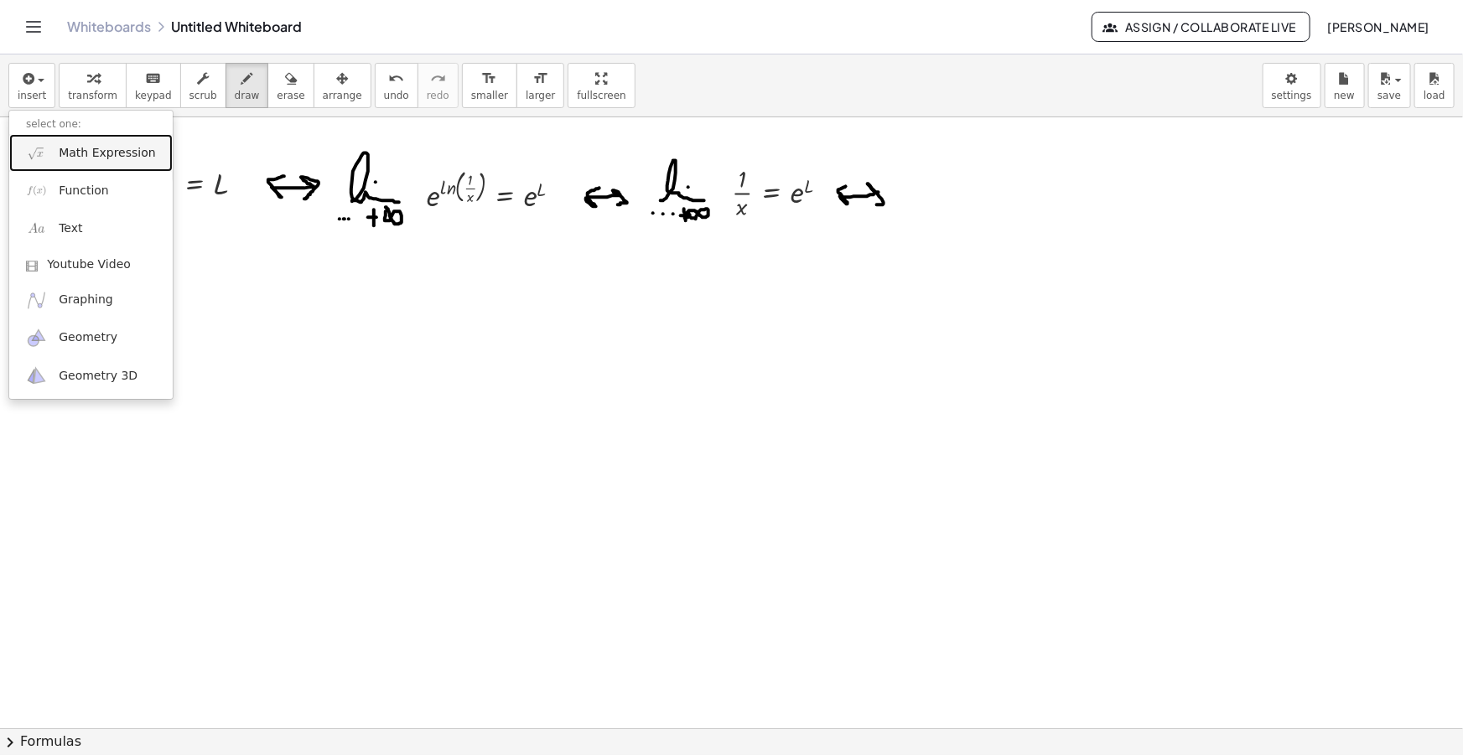
click at [94, 147] on span "Math Expression" at bounding box center [107, 153] width 96 height 17
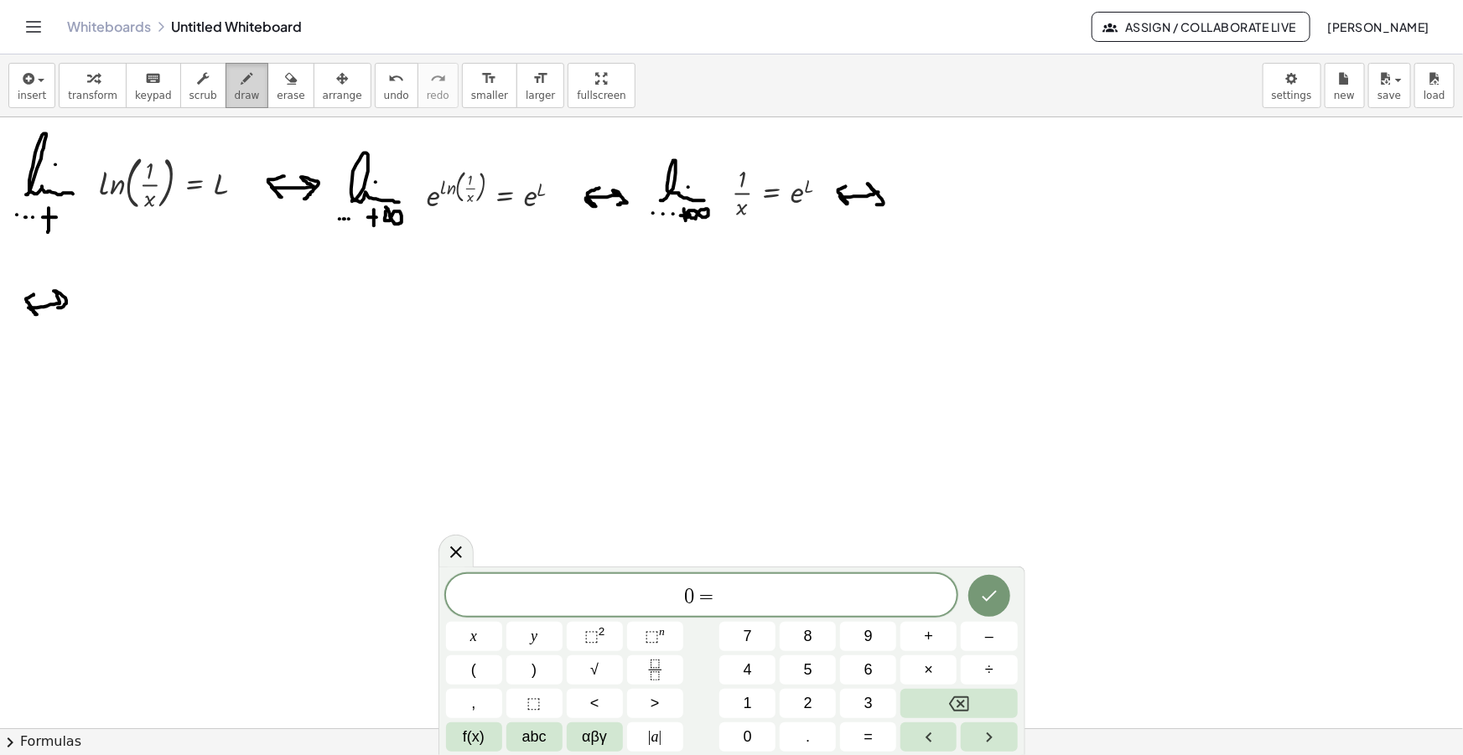
click at [241, 88] on button "draw" at bounding box center [248, 85] width 44 height 45
drag, startPoint x: 732, startPoint y: 156, endPoint x: 744, endPoint y: 161, distance: 12.8
drag, startPoint x: 754, startPoint y: 153, endPoint x: 765, endPoint y: 236, distance: 84.4
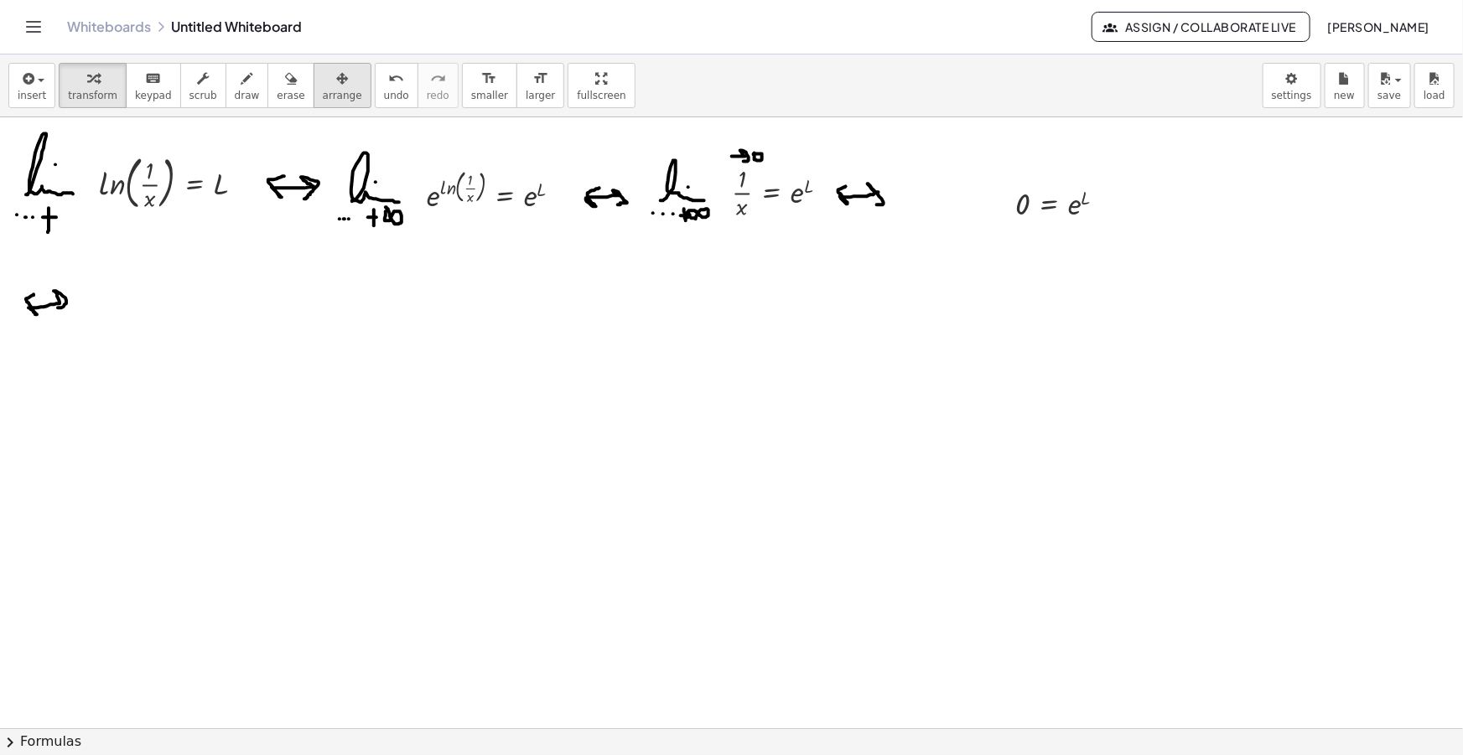
click at [327, 86] on div "button" at bounding box center [342, 78] width 39 height 20
drag, startPoint x: 694, startPoint y: 268, endPoint x: 93, endPoint y: 293, distance: 601.6
click at [93, 293] on div at bounding box center [146, 296] width 131 height 49
click at [241, 79] on button "draw" at bounding box center [248, 85] width 44 height 45
drag, startPoint x: 221, startPoint y: 304, endPoint x: 239, endPoint y: 310, distance: 18.6
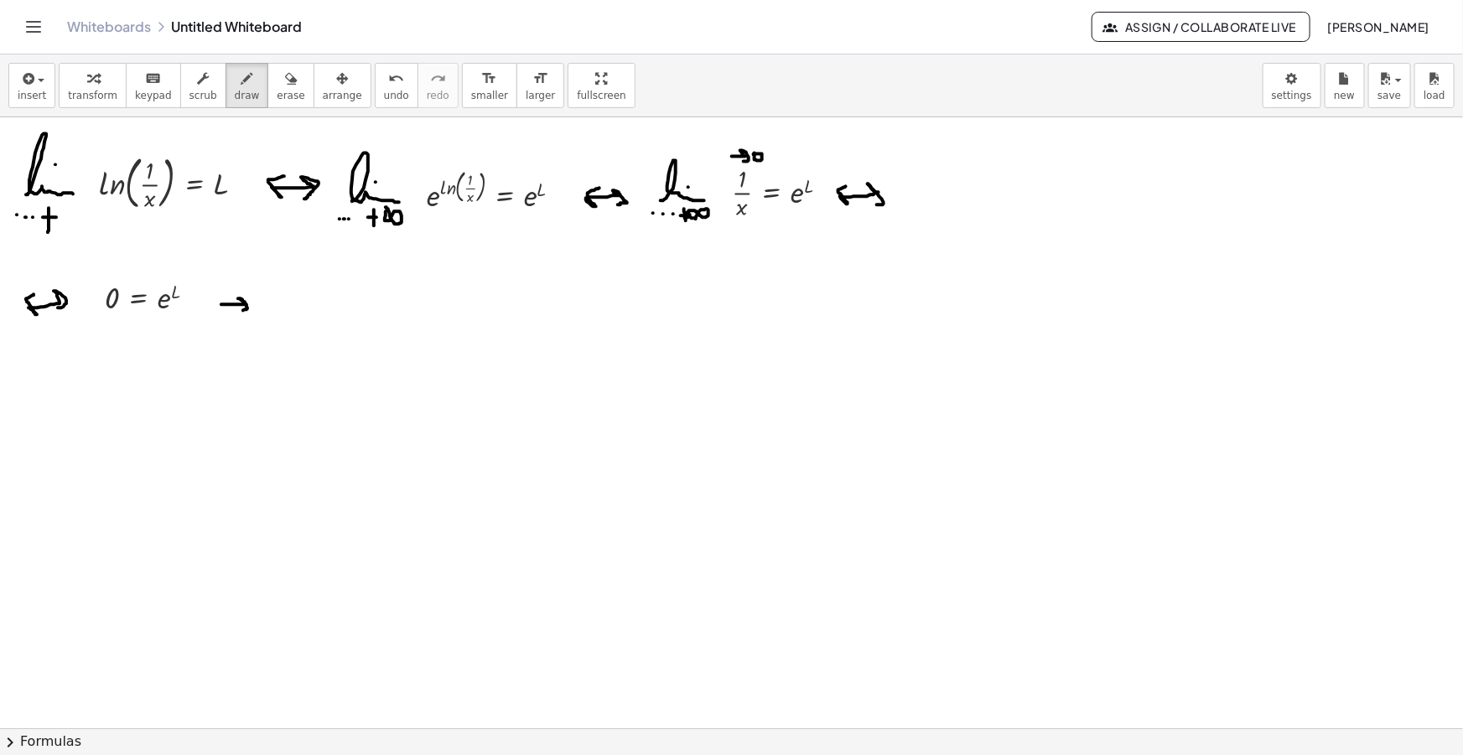
drag, startPoint x: 215, startPoint y: 308, endPoint x: 226, endPoint y: 298, distance: 14.3
